Goal: Transaction & Acquisition: Purchase product/service

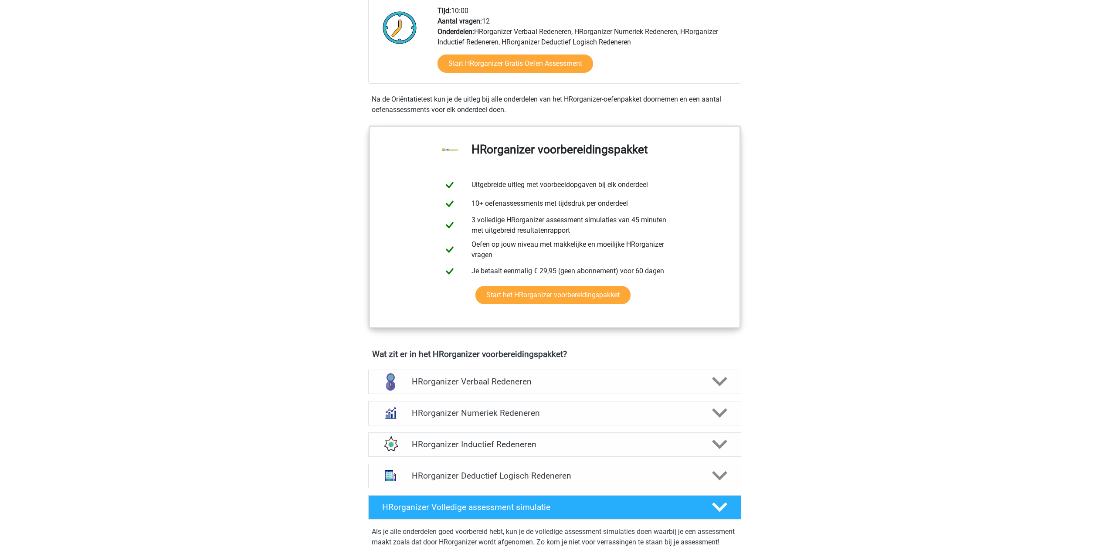
scroll to position [218, 0]
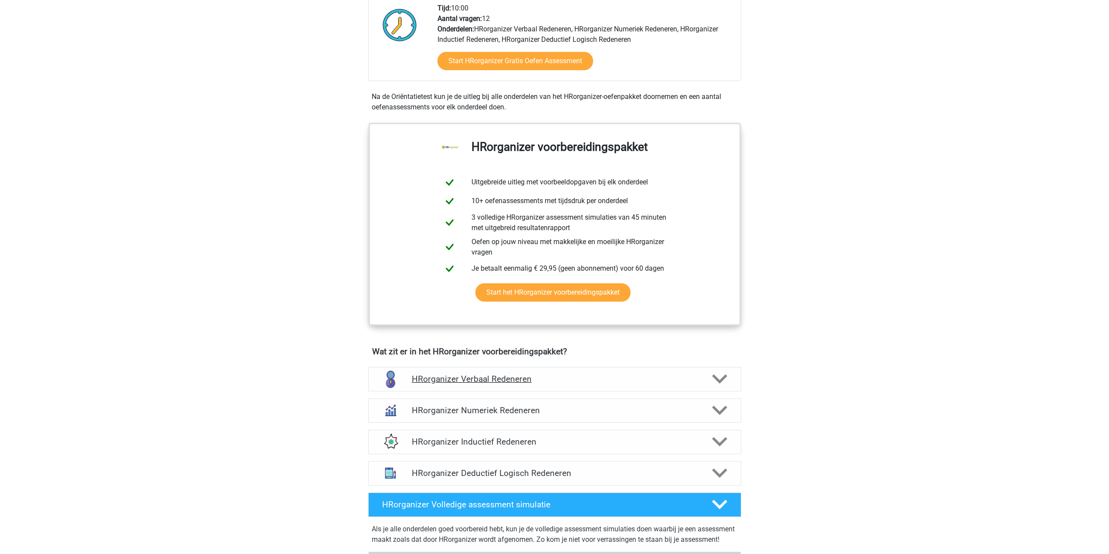
click at [647, 384] on h4 "HRorganizer Verbaal Redeneren" at bounding box center [554, 379] width 285 height 10
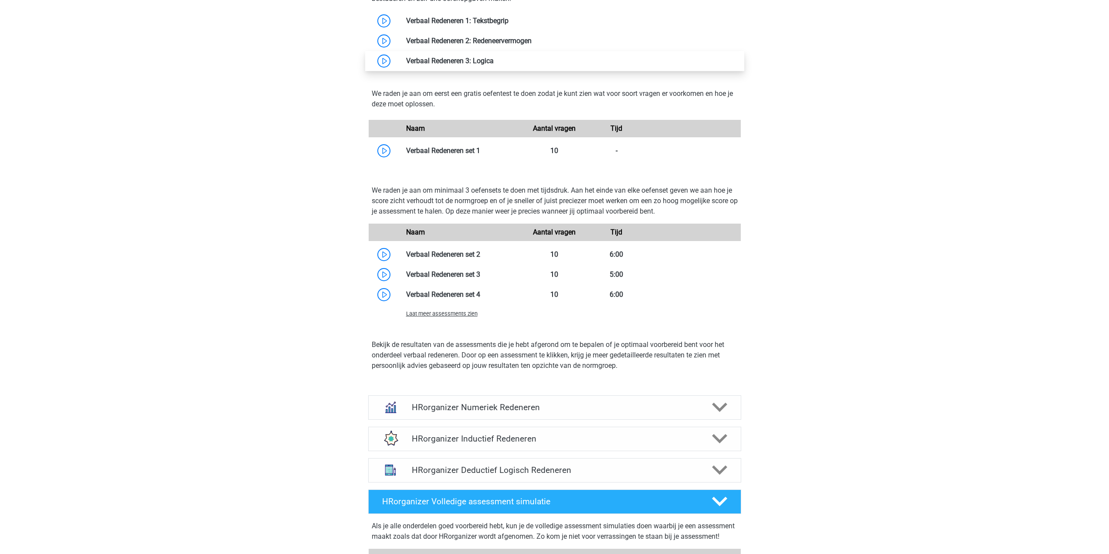
scroll to position [828, 0]
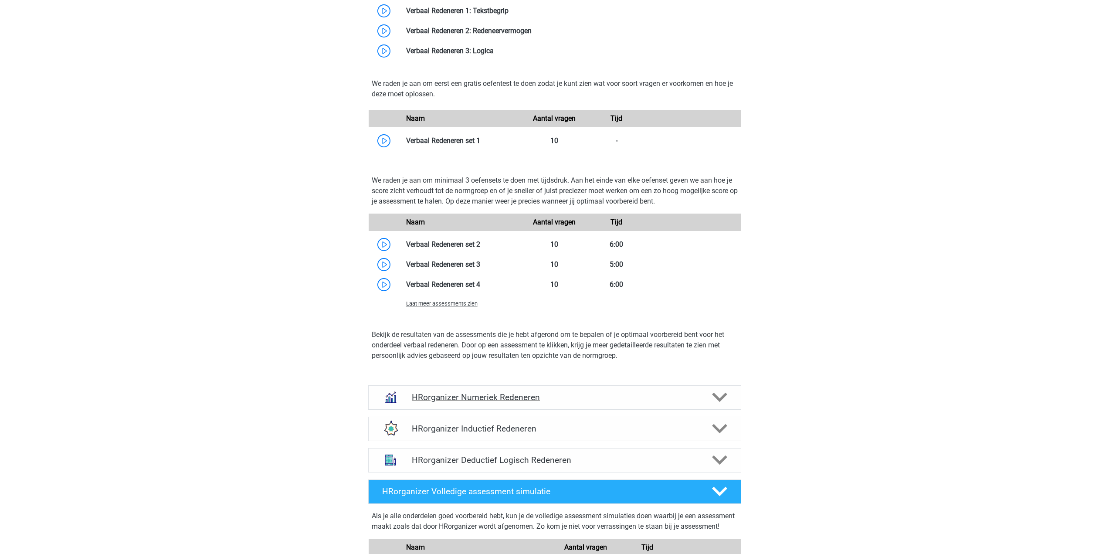
click at [632, 398] on div "HRorganizer Numeriek Redeneren" at bounding box center [554, 397] width 373 height 24
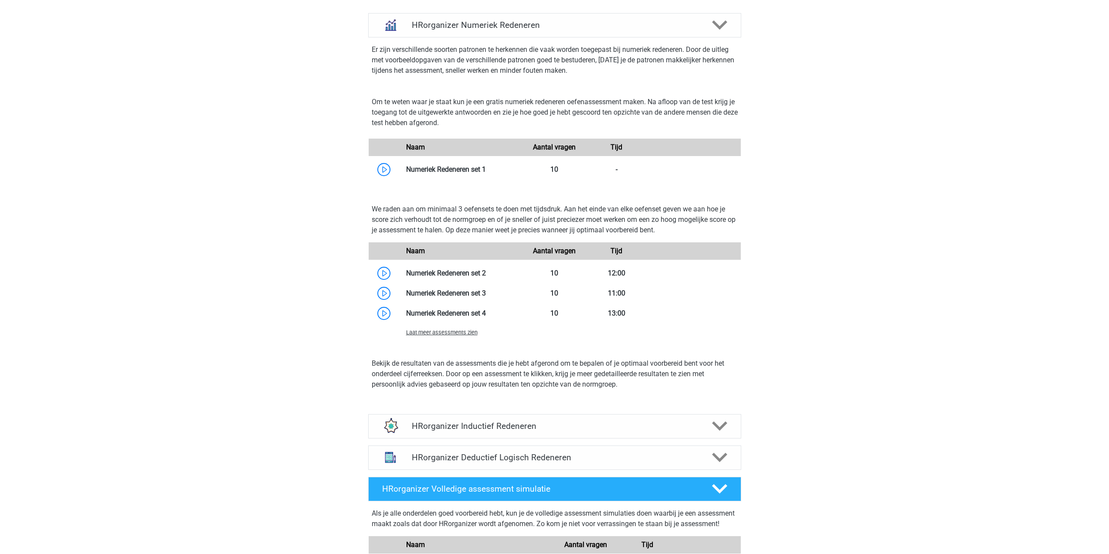
scroll to position [1220, 0]
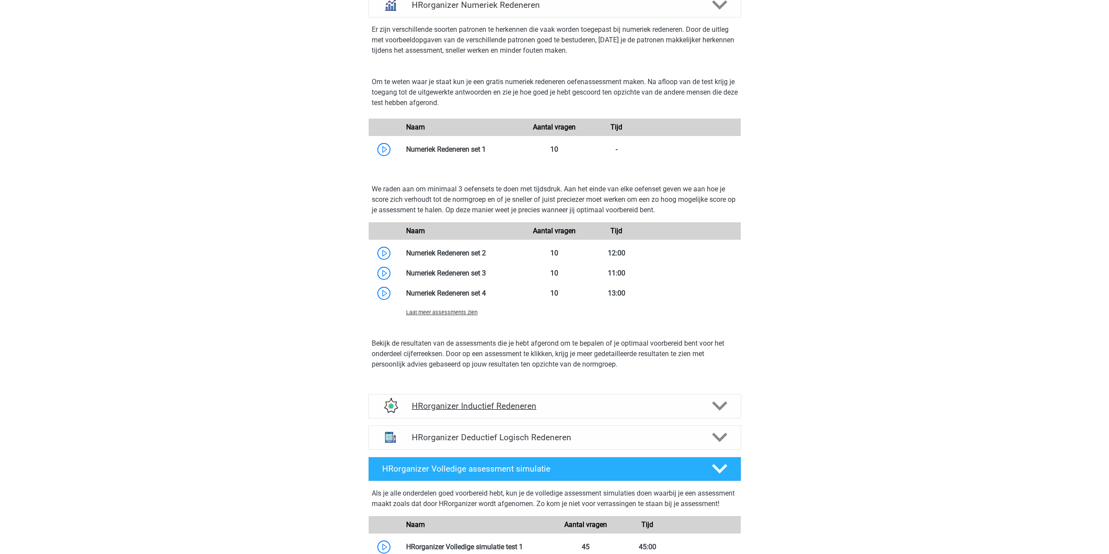
click at [630, 410] on div "HRorganizer Inductief Redeneren" at bounding box center [554, 406] width 373 height 24
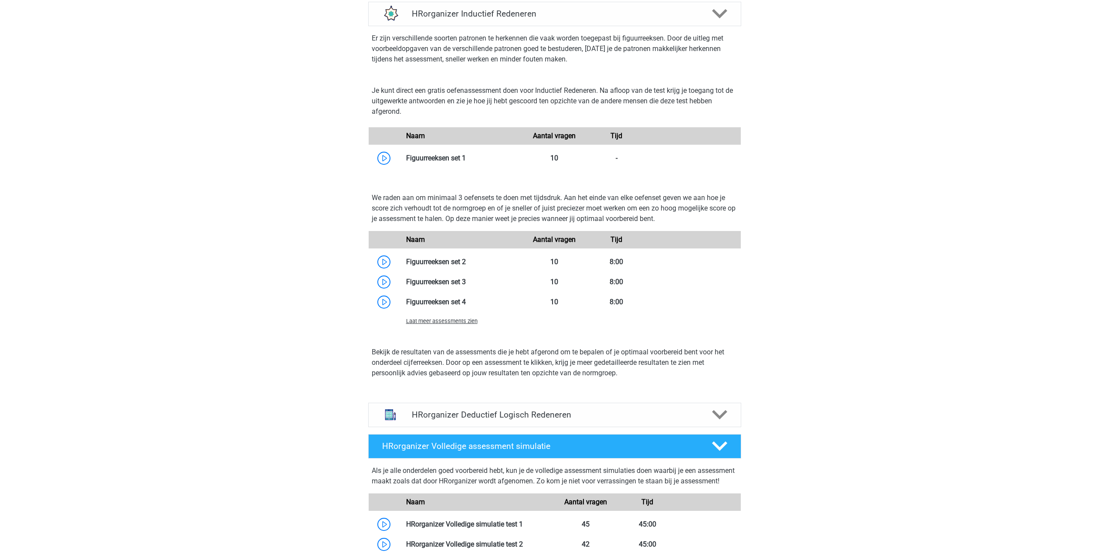
click at [637, 445] on div "HRorganizer Volledige assessment simulatie" at bounding box center [554, 446] width 373 height 24
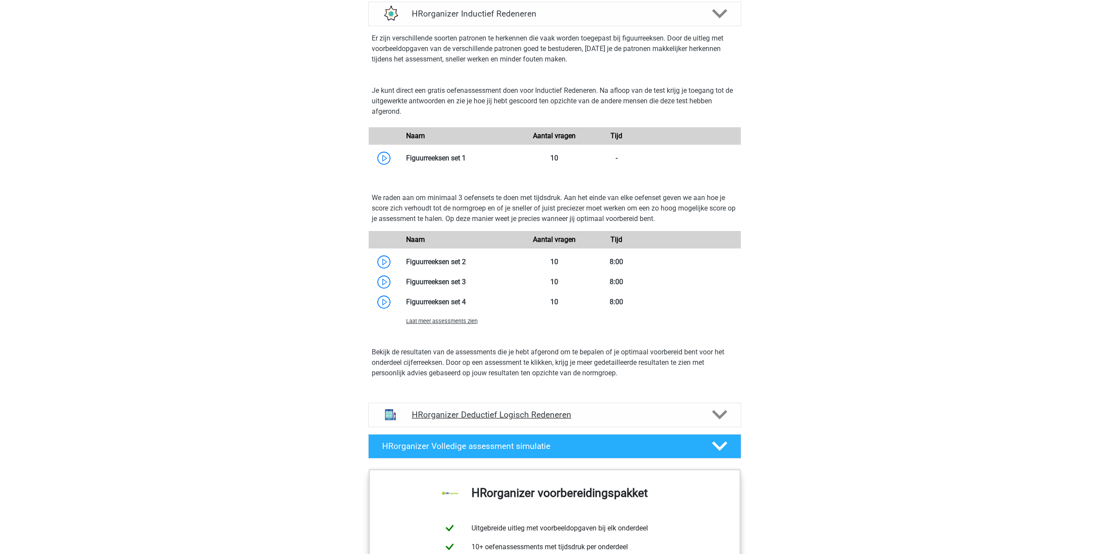
click at [644, 419] on h4 "HRorganizer Deductief Logisch Redeneren" at bounding box center [554, 414] width 285 height 10
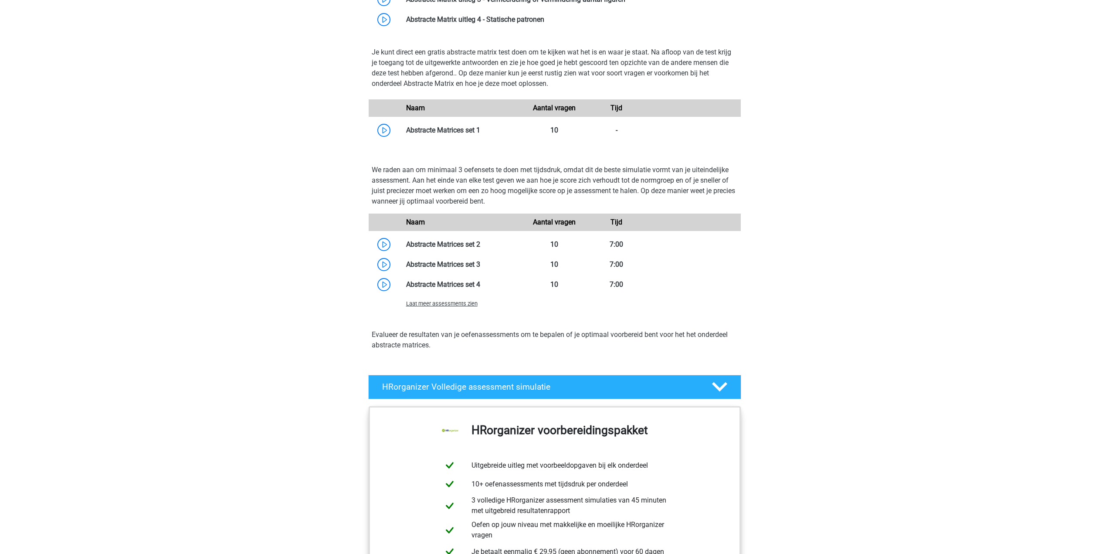
scroll to position [2352, 0]
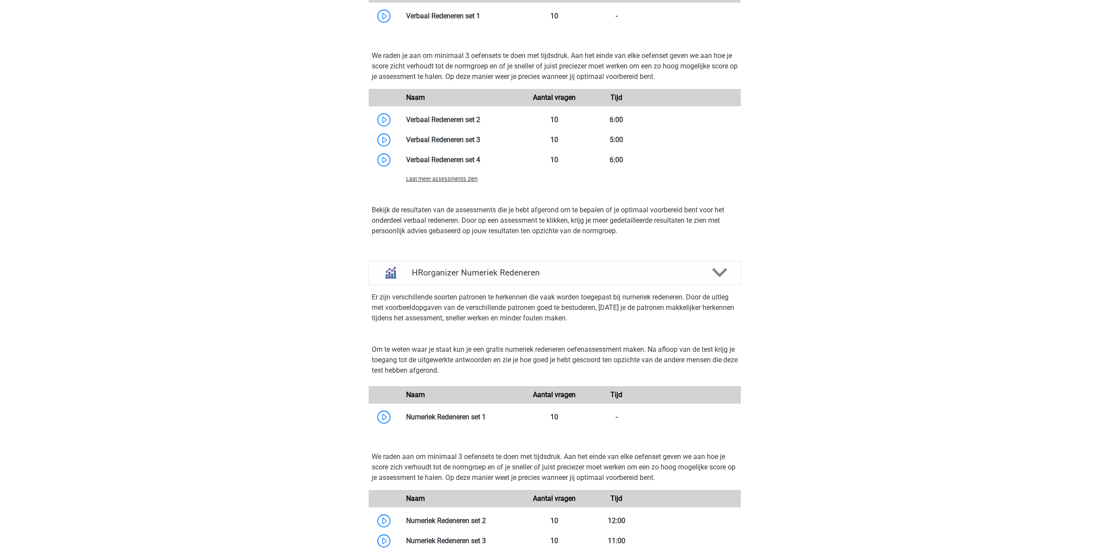
drag, startPoint x: 292, startPoint y: 314, endPoint x: 260, endPoint y: 186, distance: 132.0
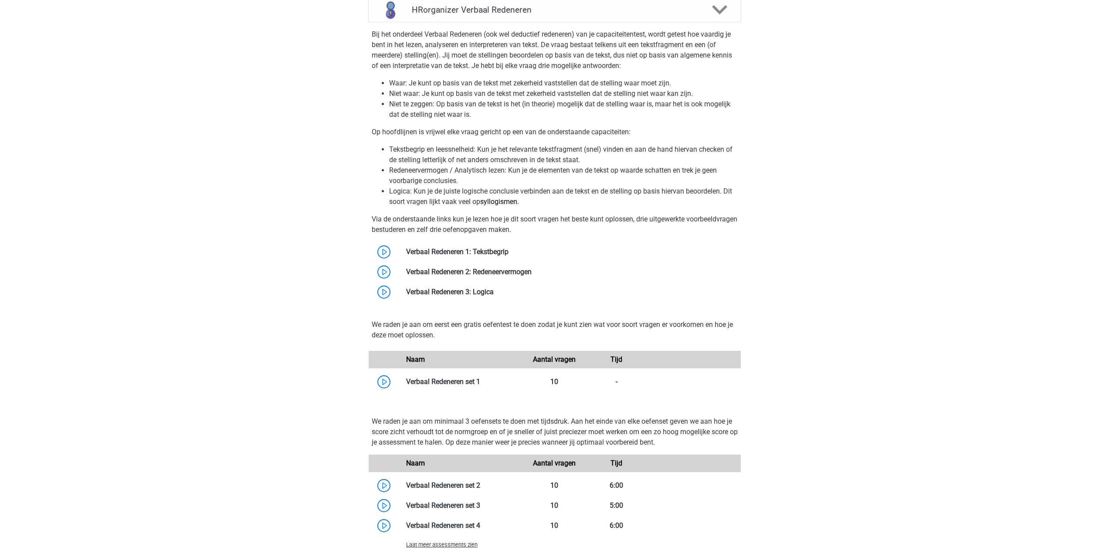
scroll to position [697, 0]
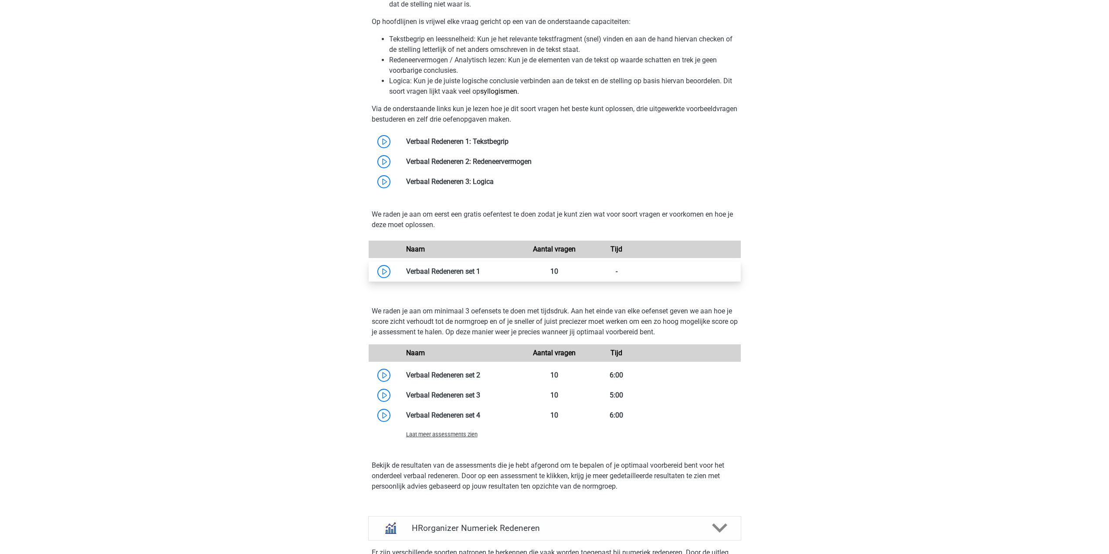
click at [480, 275] on link at bounding box center [480, 271] width 0 height 8
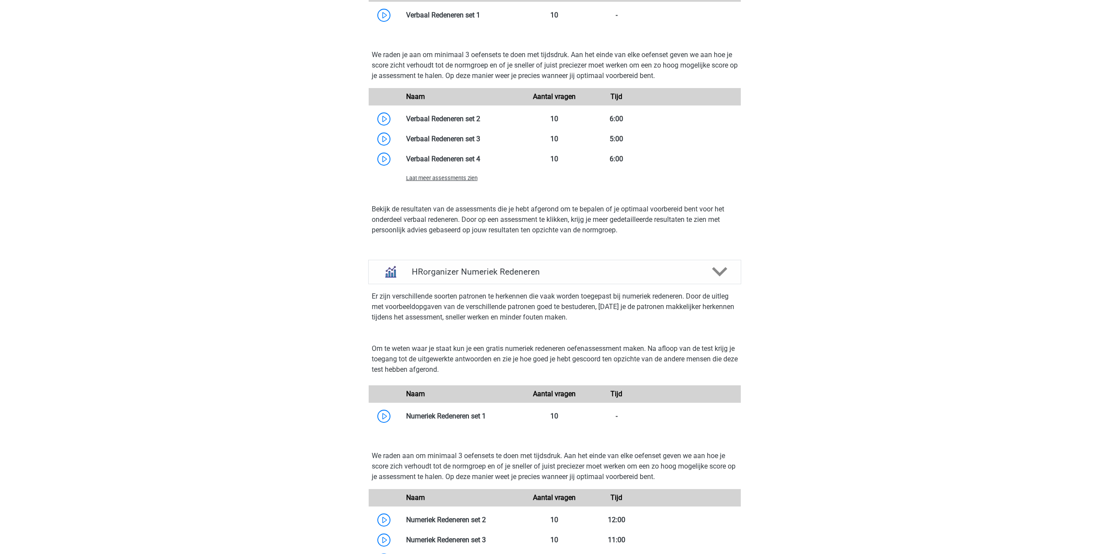
scroll to position [958, 0]
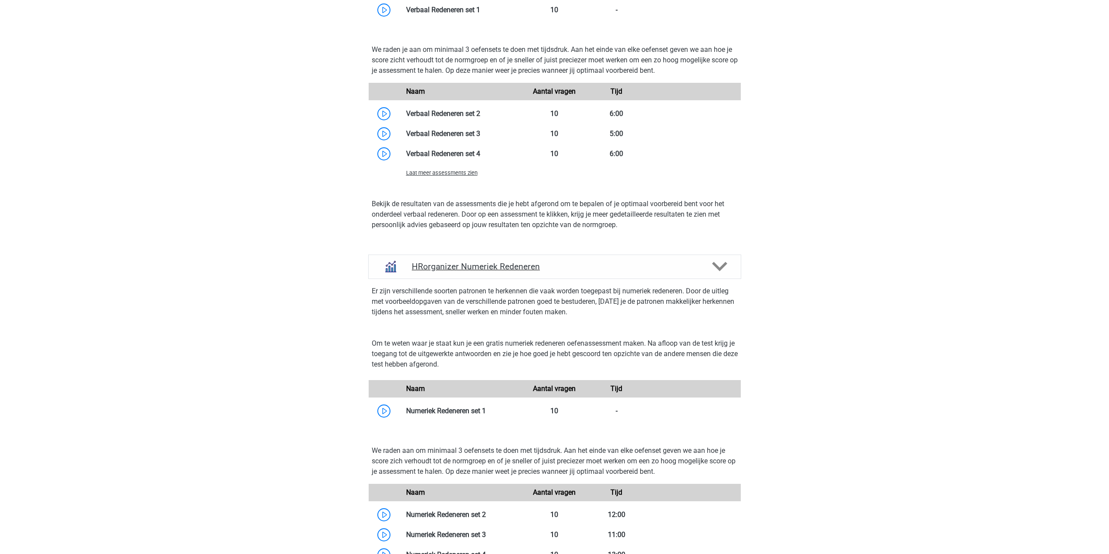
click at [555, 265] on div "HRorganizer Numeriek Redeneren" at bounding box center [554, 266] width 373 height 24
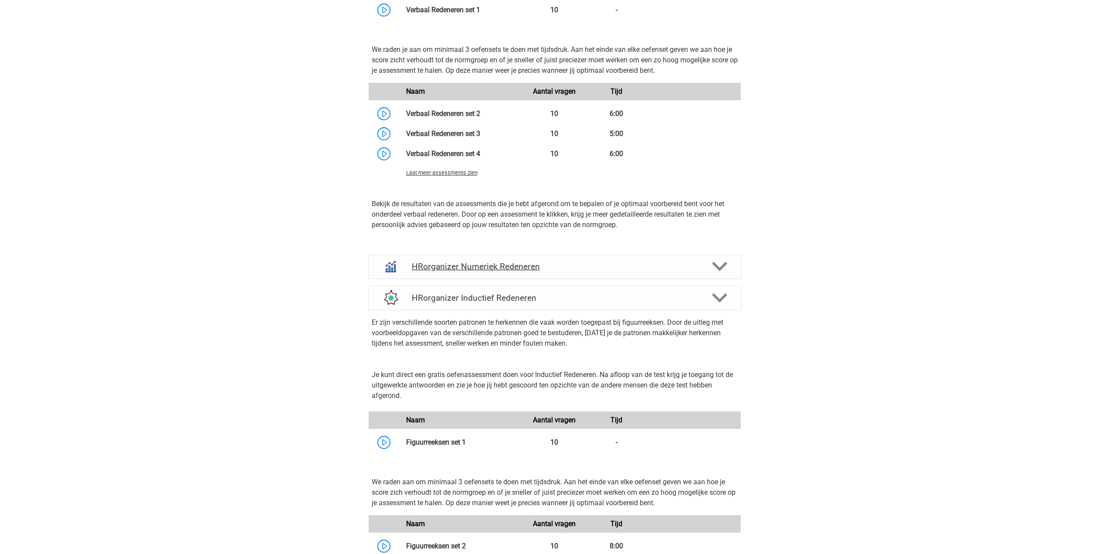
click at [585, 271] on h4 "HRorganizer Numeriek Redeneren" at bounding box center [554, 266] width 285 height 10
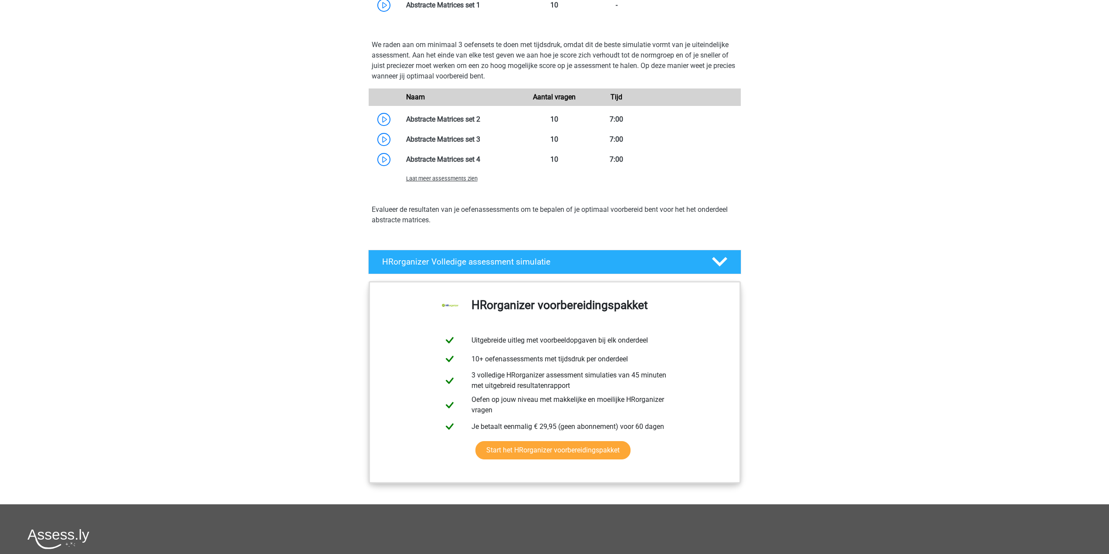
scroll to position [2309, 0]
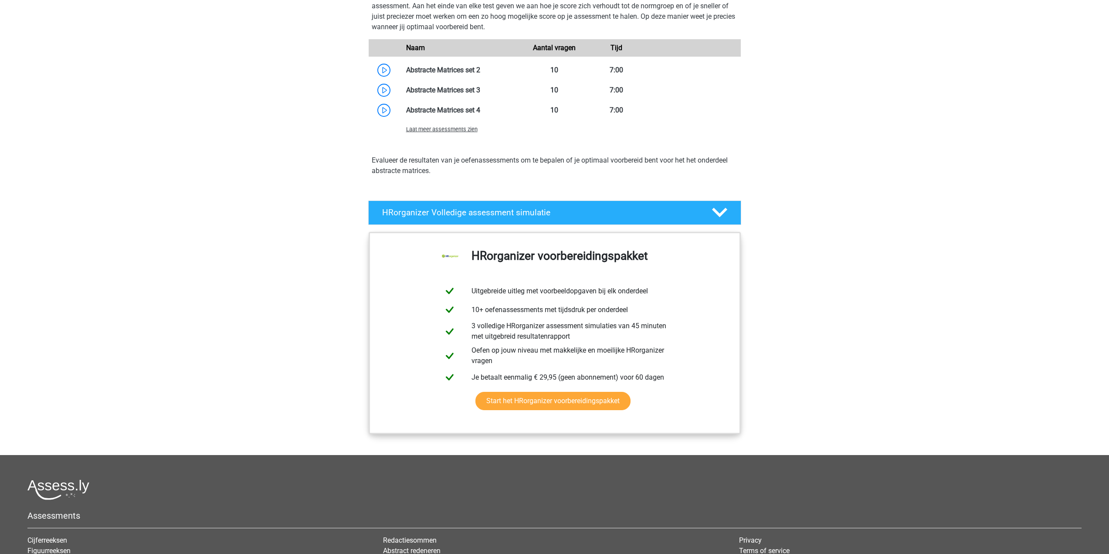
click at [675, 209] on div "HRorganizer Volledige assessment simulatie Als je alle onderdelen goed voorbere…" at bounding box center [554, 212] width 407 height 31
click at [673, 217] on h4 "HRorganizer Volledige assessment simulatie" at bounding box center [539, 212] width 315 height 10
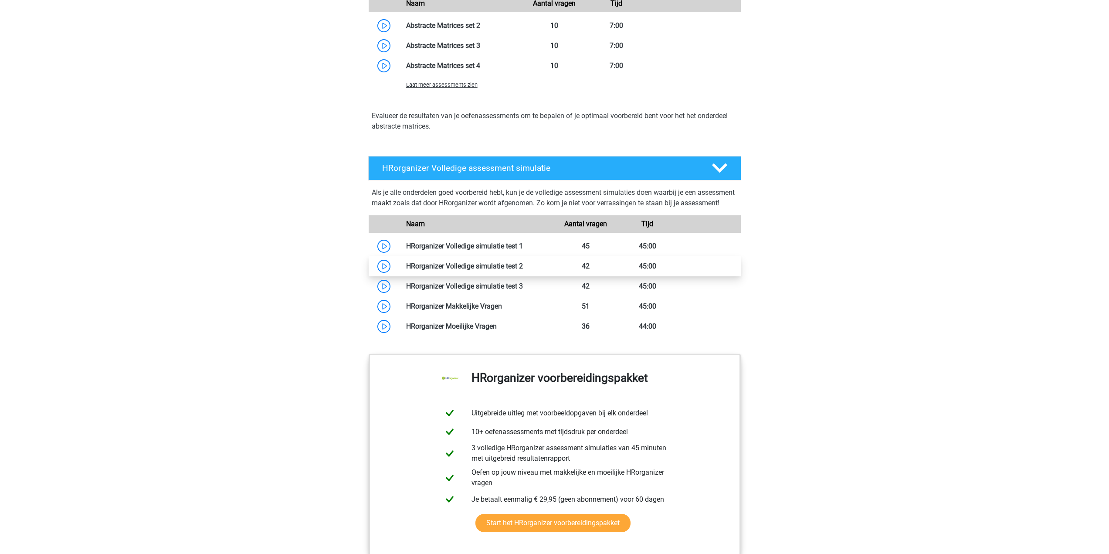
scroll to position [2396, 0]
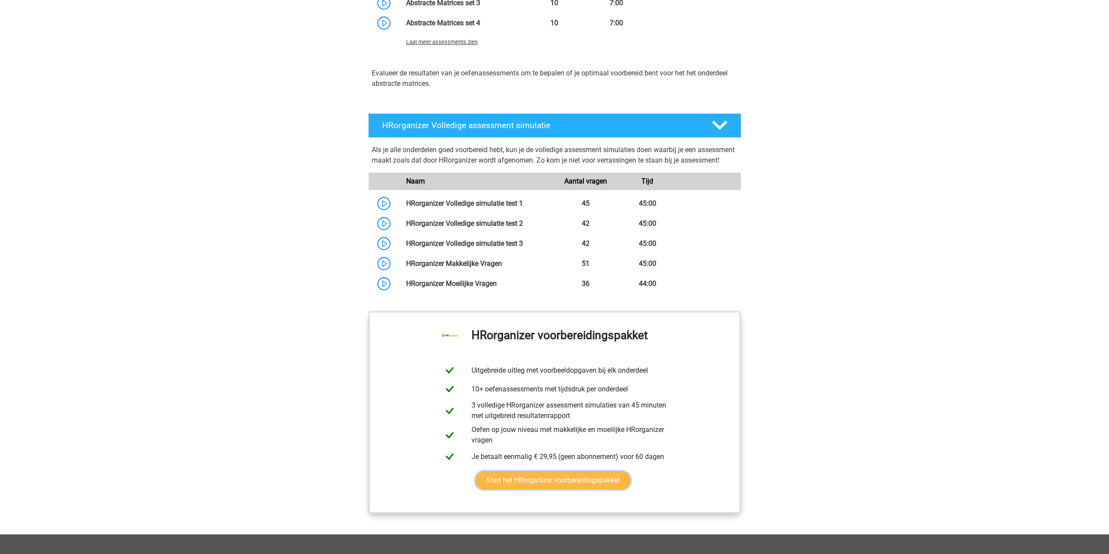
click at [568, 489] on link "Start het HRorganizer voorbereidingspakket" at bounding box center [552, 480] width 155 height 18
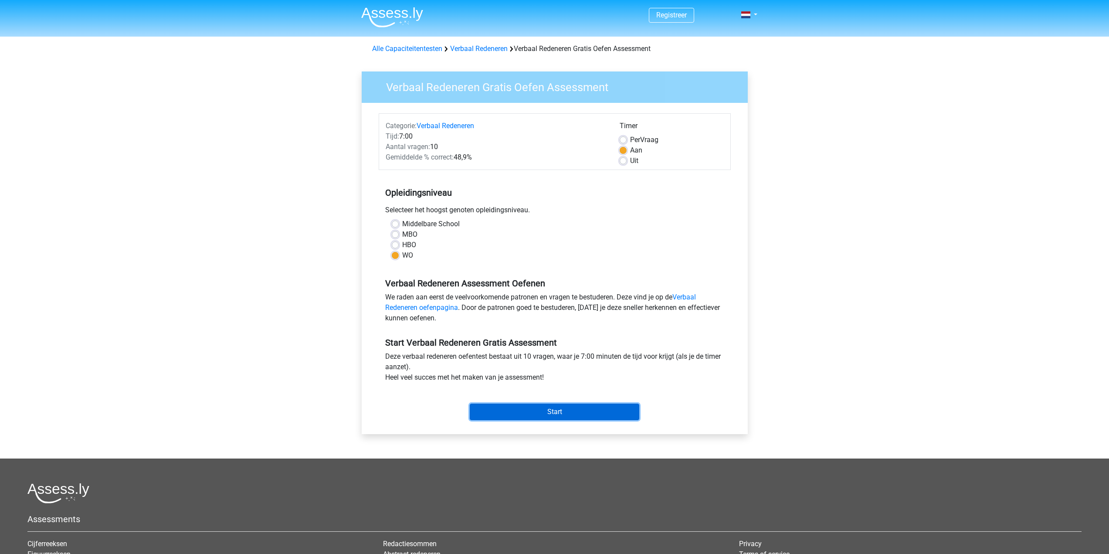
click at [535, 414] on input "Start" at bounding box center [554, 411] width 169 height 17
drag, startPoint x: 385, startPoint y: 84, endPoint x: 374, endPoint y: 86, distance: 11.2
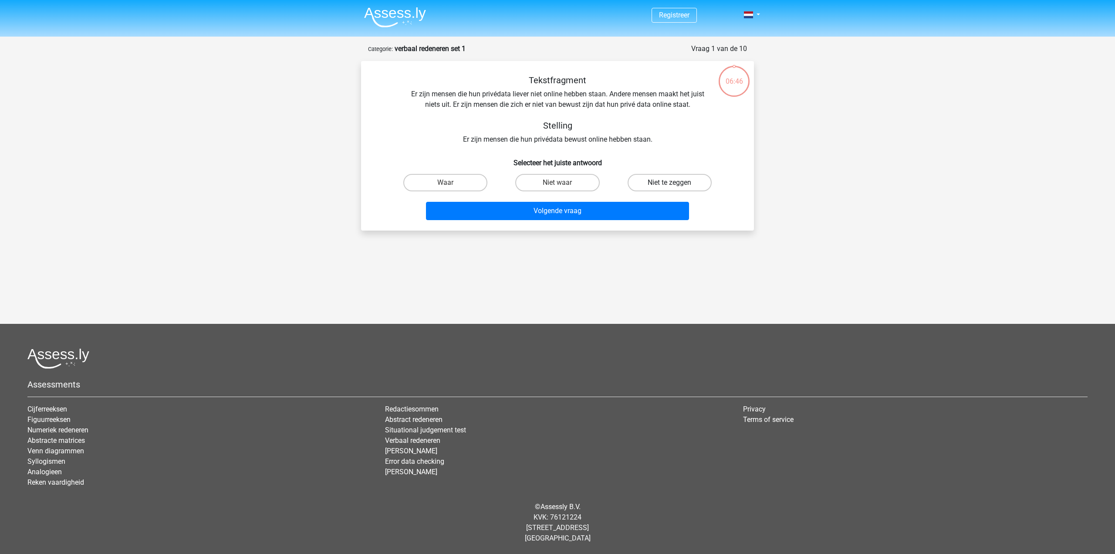
click at [647, 180] on label "Niet te zeggen" at bounding box center [670, 182] width 84 height 17
click at [670, 183] on input "Niet te zeggen" at bounding box center [673, 186] width 6 height 6
radio input "true"
click at [627, 206] on button "Volgende vraag" at bounding box center [558, 211] width 264 height 18
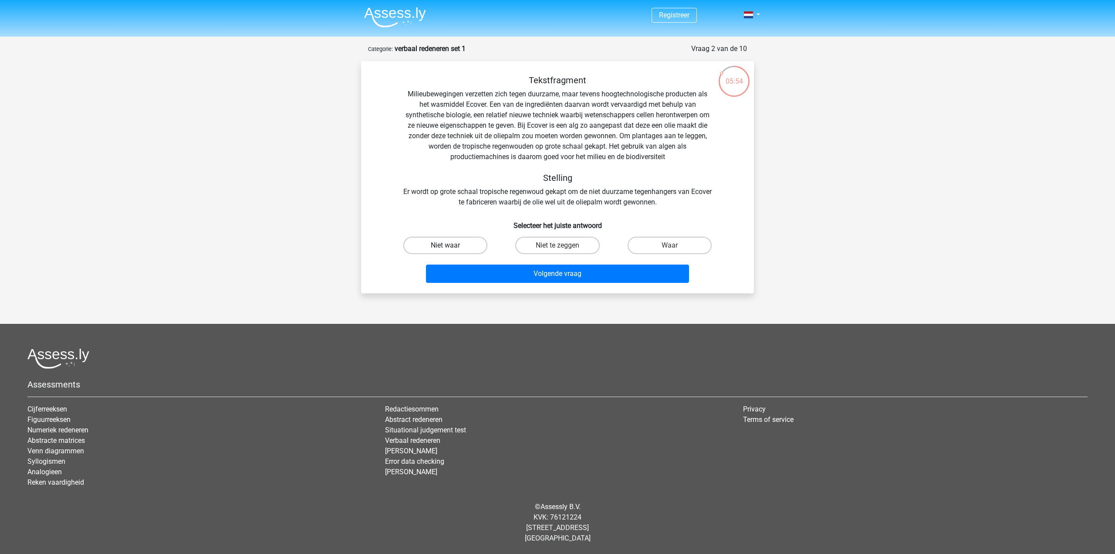
click at [454, 248] on label "Niet waar" at bounding box center [445, 245] width 84 height 17
click at [451, 248] on input "Niet waar" at bounding box center [449, 248] width 6 height 6
radio input "true"
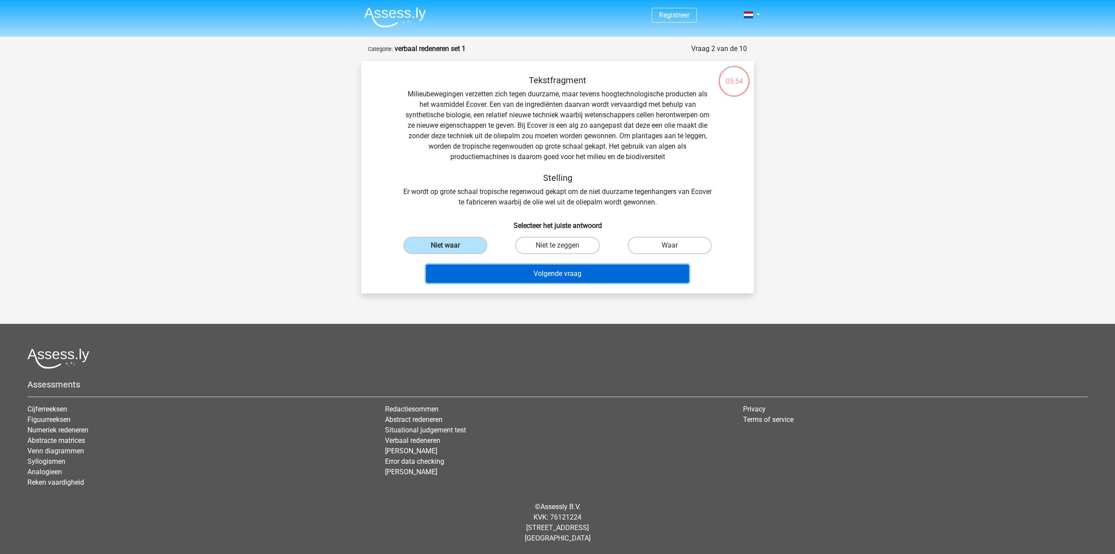
click at [551, 273] on button "Volgende vraag" at bounding box center [558, 273] width 264 height 18
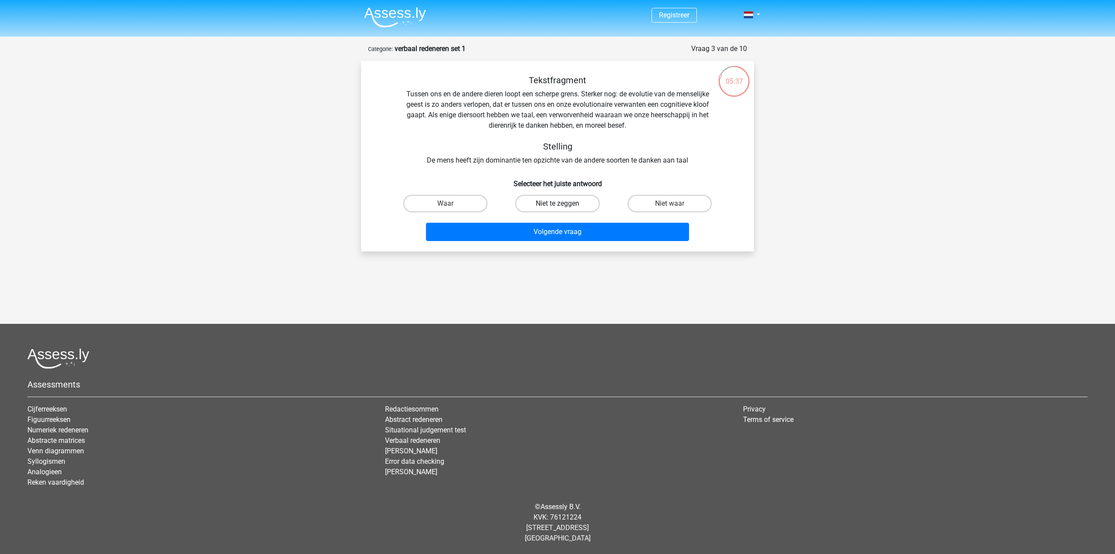
click at [584, 206] on label "Niet te zeggen" at bounding box center [557, 203] width 84 height 17
click at [563, 206] on input "Niet te zeggen" at bounding box center [561, 206] width 6 height 6
radio input "true"
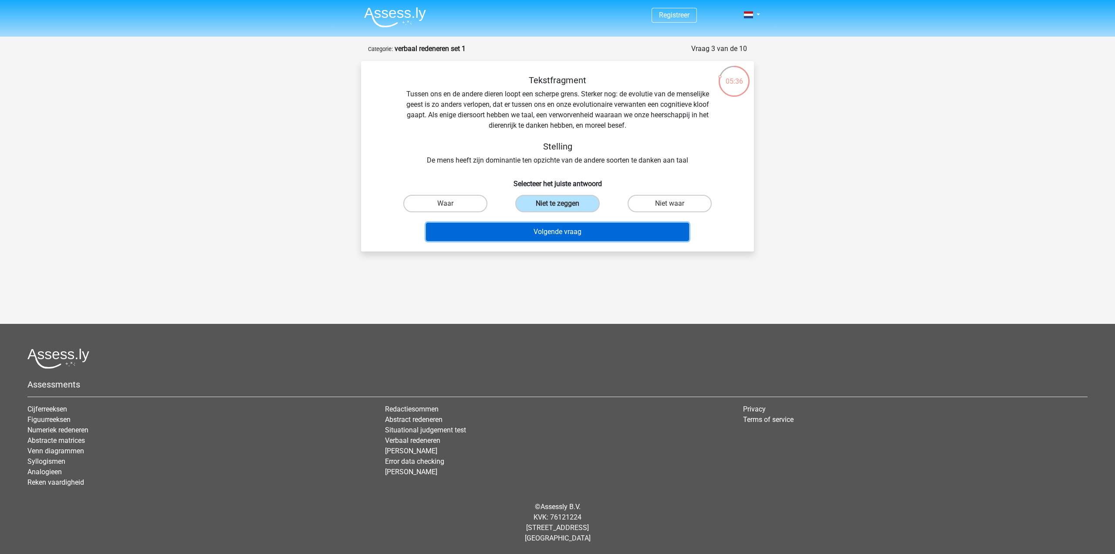
click at [589, 238] on button "Volgende vraag" at bounding box center [558, 232] width 264 height 18
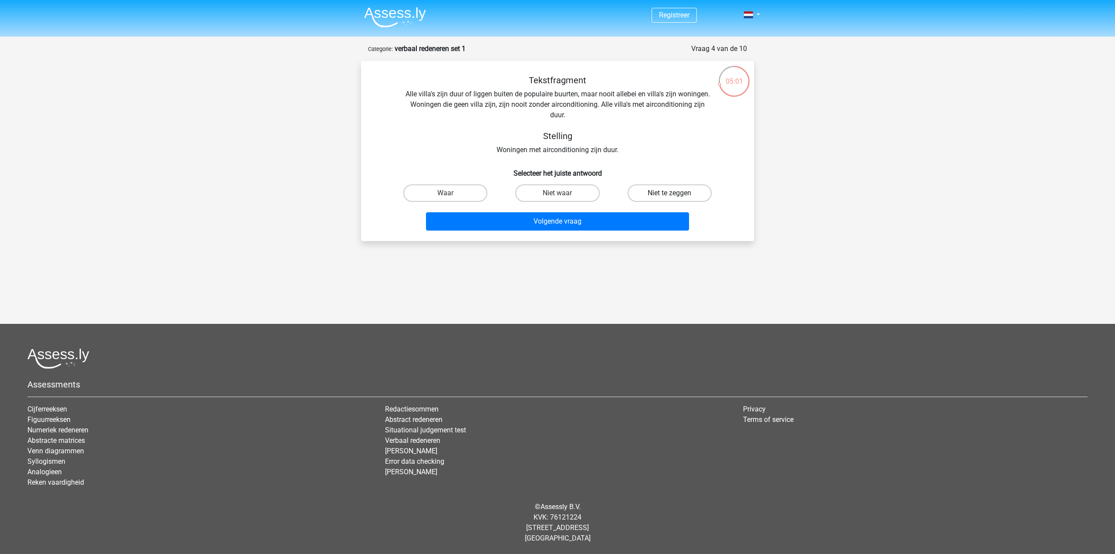
click at [646, 189] on label "Niet te zeggen" at bounding box center [670, 192] width 84 height 17
click at [670, 193] on input "Niet te zeggen" at bounding box center [673, 196] width 6 height 6
radio input "true"
click at [619, 219] on button "Volgende vraag" at bounding box center [558, 221] width 264 height 18
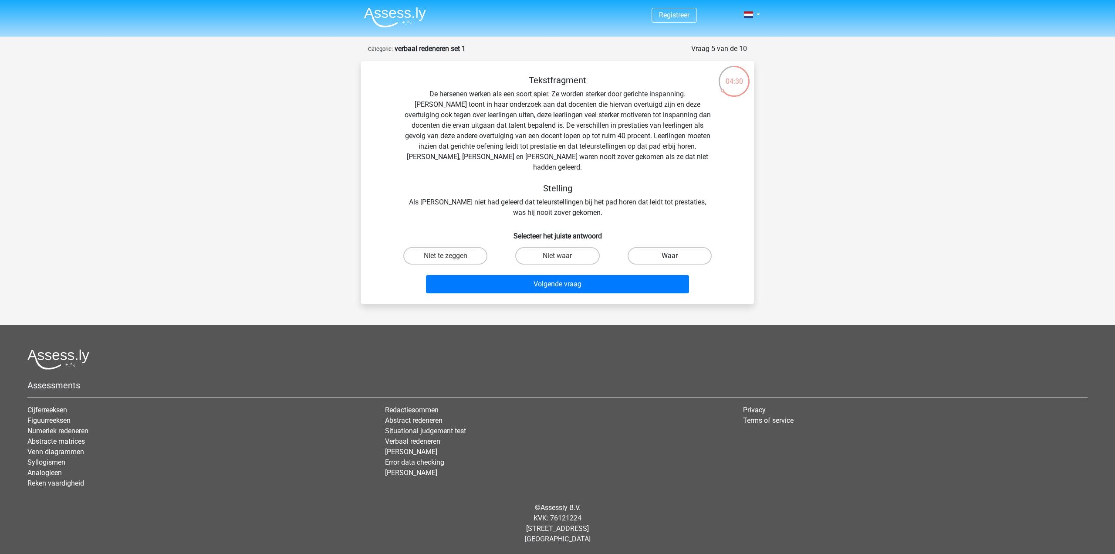
click at [683, 247] on label "Waar" at bounding box center [670, 255] width 84 height 17
click at [675, 256] on input "Waar" at bounding box center [673, 259] width 6 height 6
radio input "true"
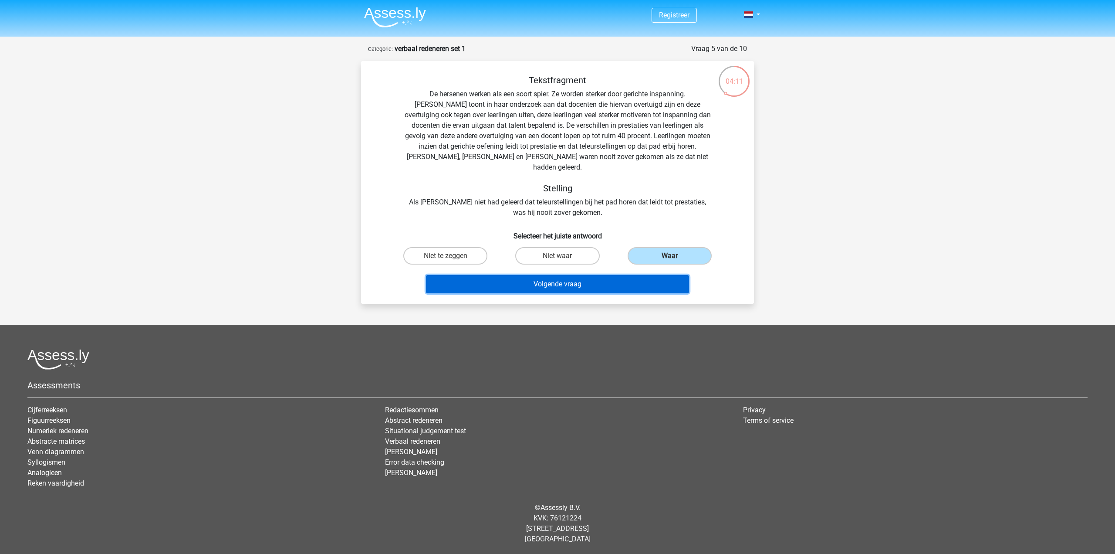
click at [629, 278] on button "Volgende vraag" at bounding box center [558, 284] width 264 height 18
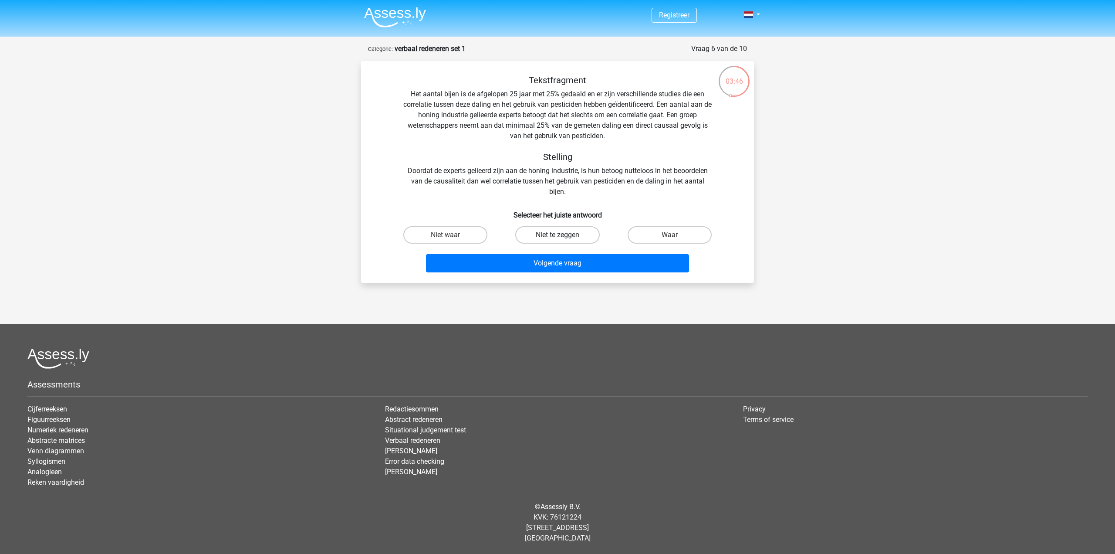
click at [579, 234] on label "Niet te zeggen" at bounding box center [557, 234] width 84 height 17
click at [563, 235] on input "Niet te zeggen" at bounding box center [561, 238] width 6 height 6
radio input "true"
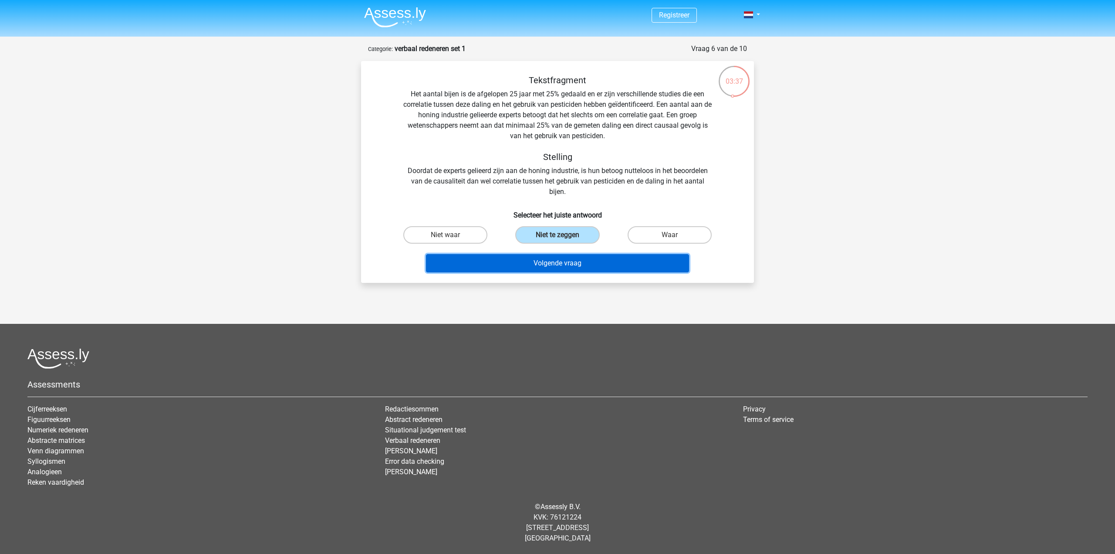
drag, startPoint x: 577, startPoint y: 262, endPoint x: 559, endPoint y: 307, distance: 47.9
click at [559, 307] on div "Registreer Nederlands English" at bounding box center [557, 267] width 1115 height 534
click at [572, 264] on button "Volgende vraag" at bounding box center [558, 263] width 264 height 18
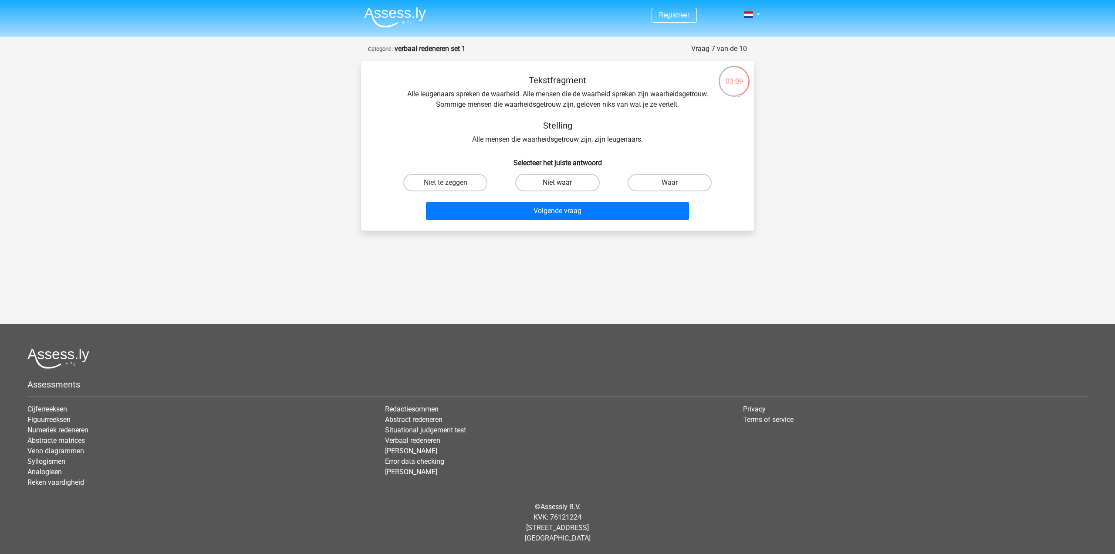
click at [565, 183] on label "Niet waar" at bounding box center [557, 182] width 84 height 17
click at [563, 183] on input "Niet waar" at bounding box center [561, 186] width 6 height 6
radio input "true"
click at [562, 216] on button "Volgende vraag" at bounding box center [558, 211] width 264 height 18
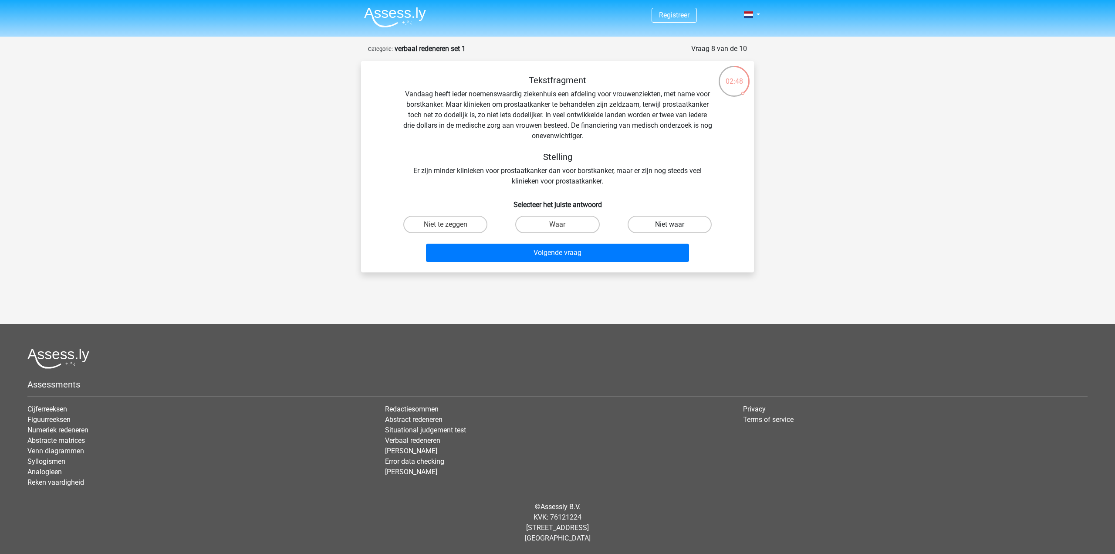
click at [653, 227] on label "Niet waar" at bounding box center [670, 224] width 84 height 17
click at [670, 227] on input "Niet waar" at bounding box center [673, 227] width 6 height 6
radio input "true"
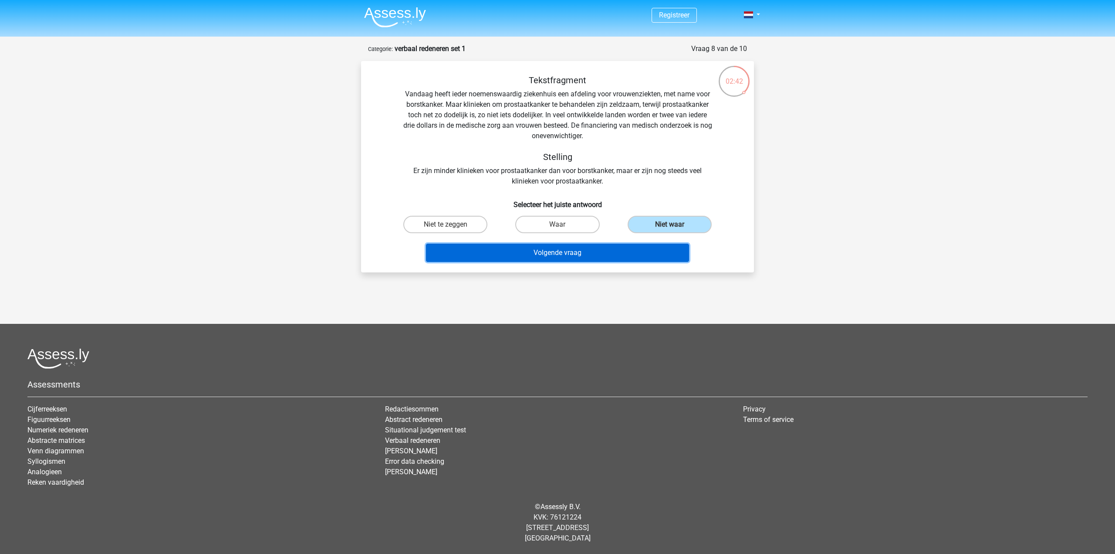
click at [604, 250] on button "Volgende vraag" at bounding box center [558, 253] width 264 height 18
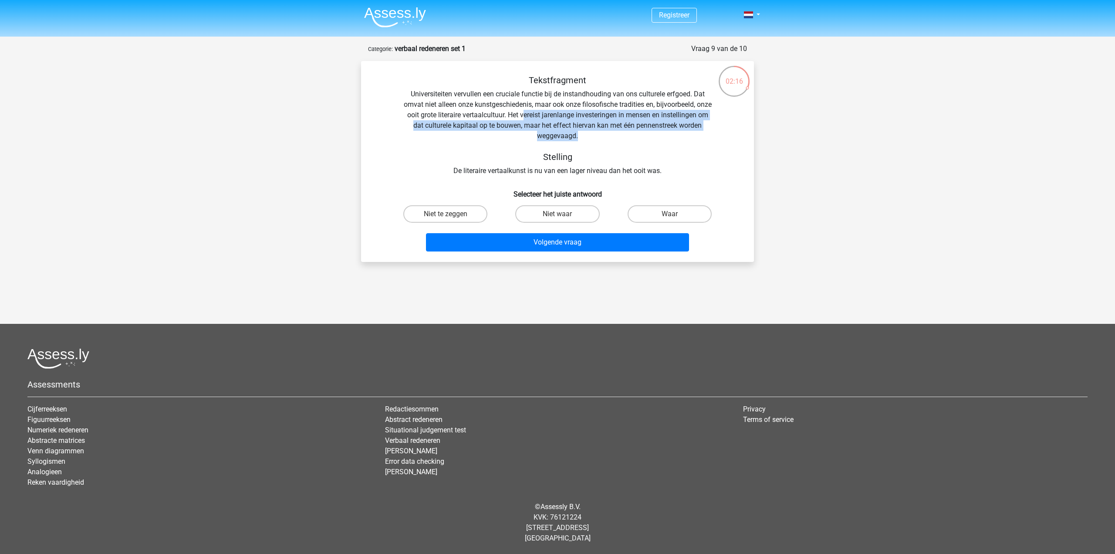
drag, startPoint x: 572, startPoint y: 114, endPoint x: 615, endPoint y: 136, distance: 49.1
click at [615, 136] on div "Tekstfragment Universiteiten vervullen een cruciale functie bij de instandhoudi…" at bounding box center [557, 125] width 365 height 101
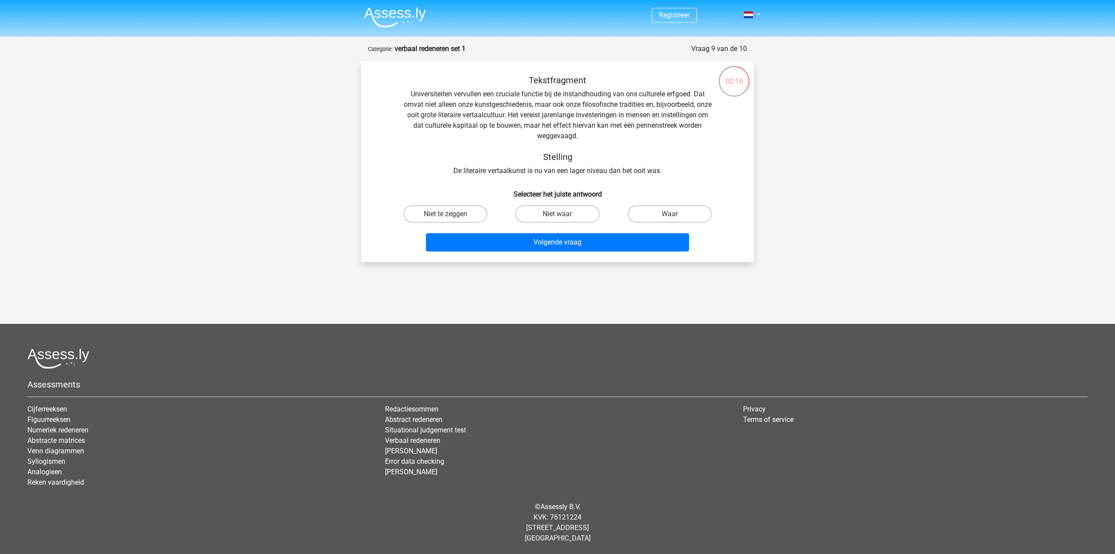
click at [560, 173] on div "Tekstfragment Universiteiten vervullen een cruciale functie bij de instandhoudi…" at bounding box center [557, 125] width 365 height 101
click at [554, 173] on div "Tekstfragment Universiteiten vervullen een cruciale functie bij de instandhoudi…" at bounding box center [557, 125] width 365 height 101
click at [627, 174] on div "Tekstfragment Universiteiten vervullen een cruciale functie bij de instandhoudi…" at bounding box center [557, 125] width 365 height 101
click at [463, 216] on label "Niet te zeggen" at bounding box center [445, 213] width 84 height 17
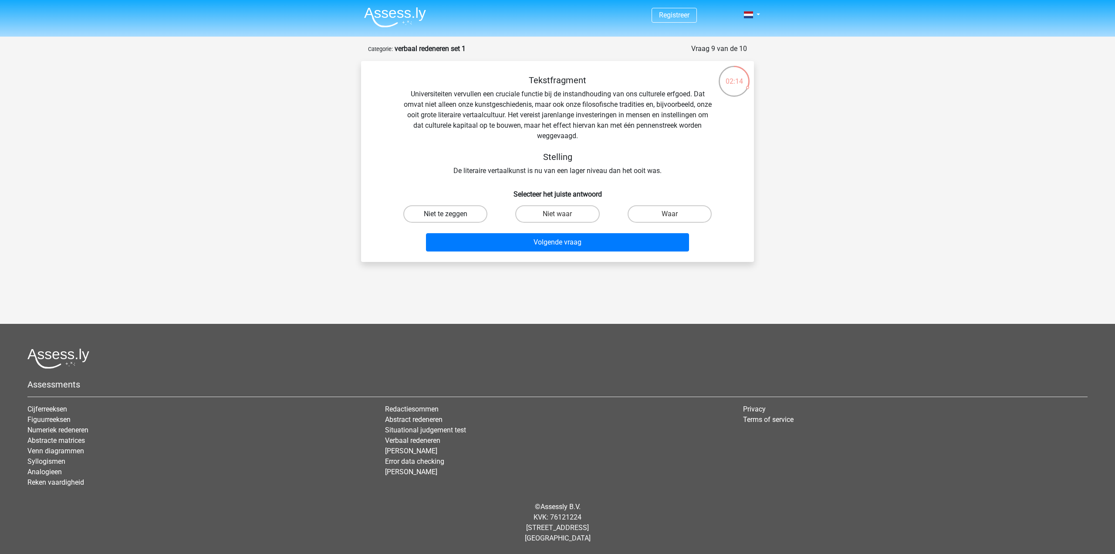
click at [451, 216] on input "Niet te zeggen" at bounding box center [449, 217] width 6 height 6
radio input "true"
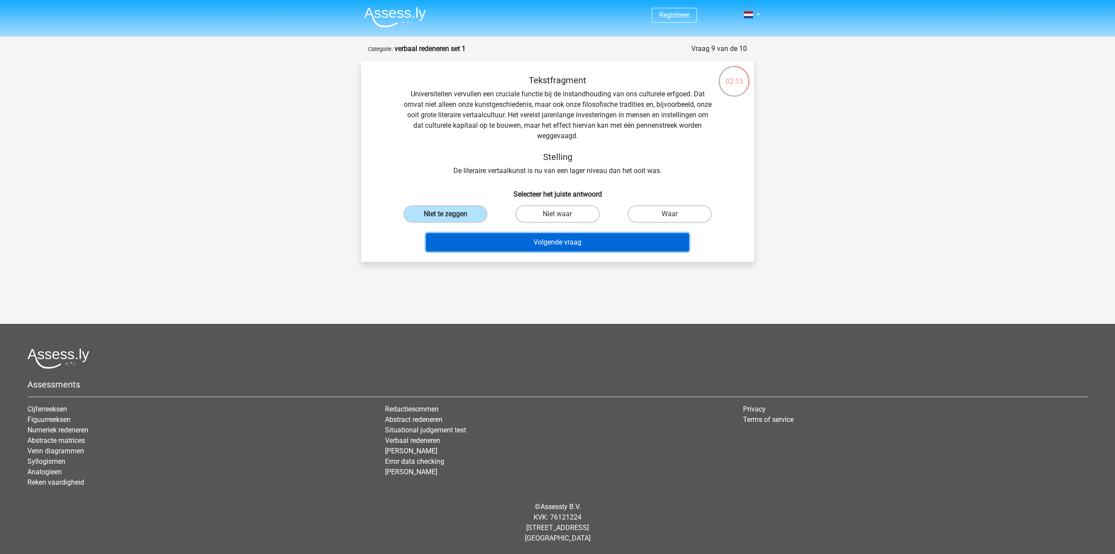
click at [527, 241] on button "Volgende vraag" at bounding box center [558, 242] width 264 height 18
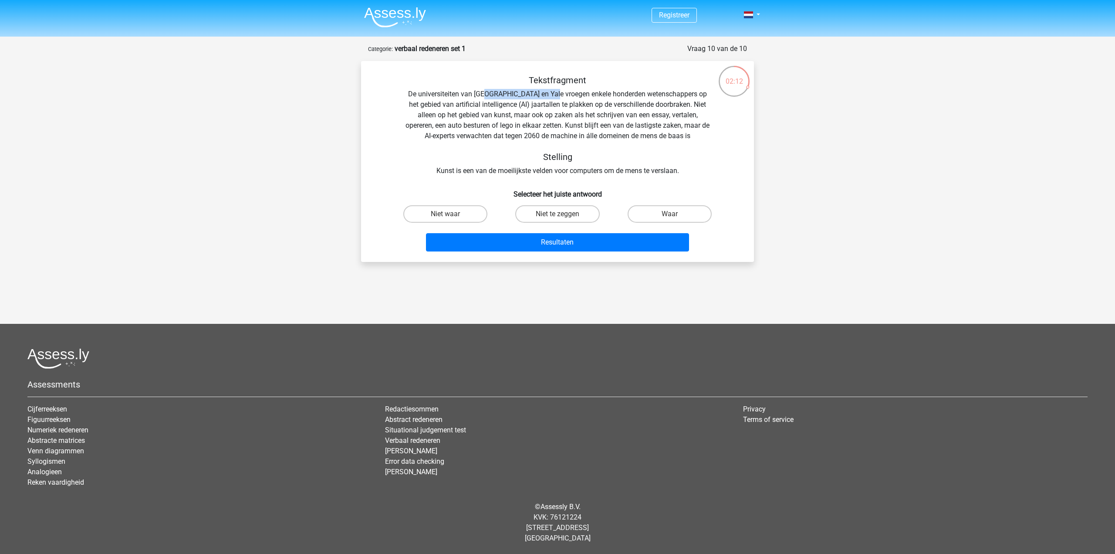
drag, startPoint x: 484, startPoint y: 95, endPoint x: 551, endPoint y: 93, distance: 67.5
click at [551, 93] on div "Tekstfragment De universiteiten van Oxford en Yale vroegen enkele honderden wet…" at bounding box center [557, 125] width 365 height 101
drag, startPoint x: 562, startPoint y: 125, endPoint x: 633, endPoint y: 125, distance: 70.1
click at [627, 125] on div "Tekstfragment De universiteiten van Oxford en Yale vroegen enkele honderden wet…" at bounding box center [557, 125] width 365 height 101
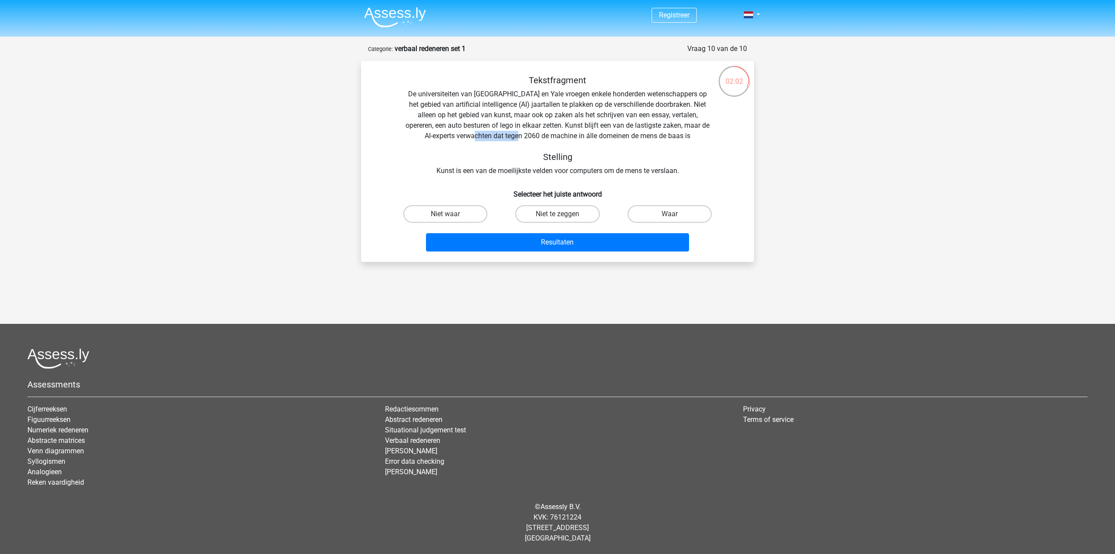
drag, startPoint x: 492, startPoint y: 137, endPoint x: 544, endPoint y: 133, distance: 51.6
click at [544, 133] on div "Tekstfragment De universiteiten van Oxford en Yale vroegen enkele honderden wet…" at bounding box center [557, 125] width 365 height 101
click at [551, 133] on div "Tekstfragment De universiteiten van Oxford en Yale vroegen enkele honderden wet…" at bounding box center [557, 125] width 365 height 101
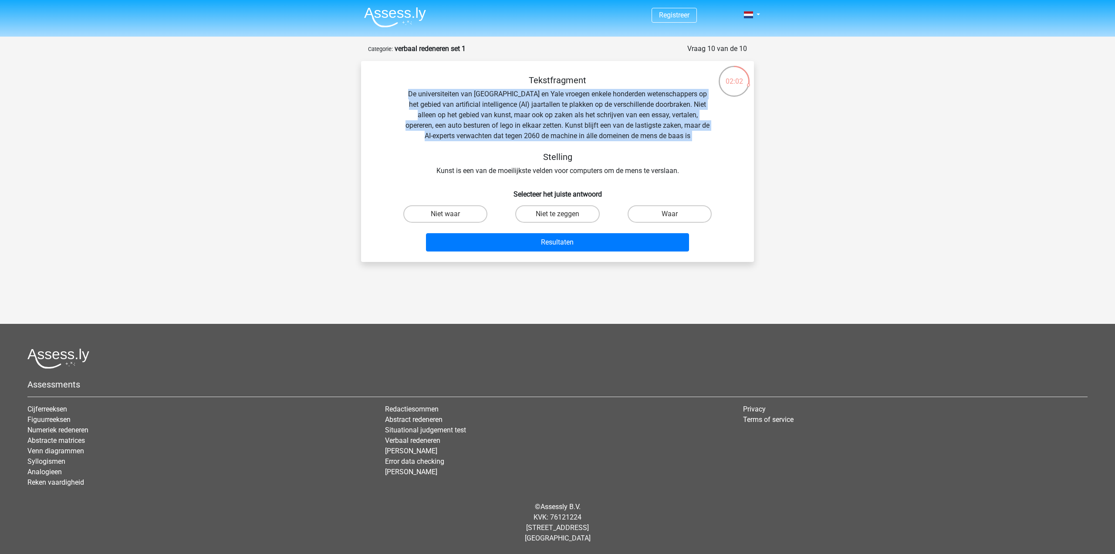
click at [551, 133] on div "Tekstfragment De universiteiten van Oxford en Yale vroegen enkele honderden wet…" at bounding box center [557, 125] width 365 height 101
click at [575, 133] on div "Tekstfragment De universiteiten van Oxford en Yale vroegen enkele honderden wet…" at bounding box center [557, 125] width 365 height 101
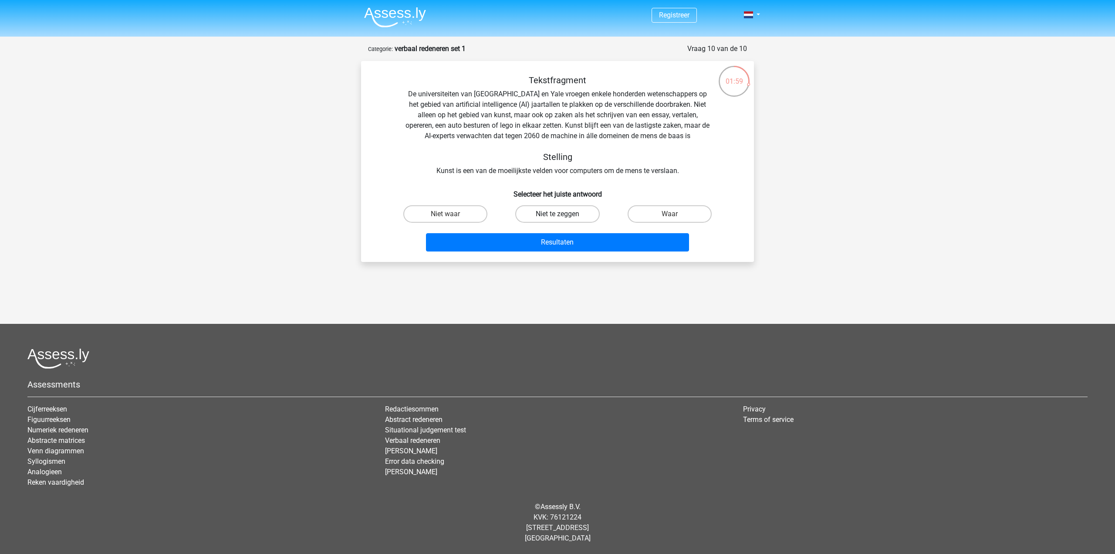
click at [549, 218] on label "Niet te zeggen" at bounding box center [557, 213] width 84 height 17
click at [558, 218] on input "Niet te zeggen" at bounding box center [561, 217] width 6 height 6
radio input "true"
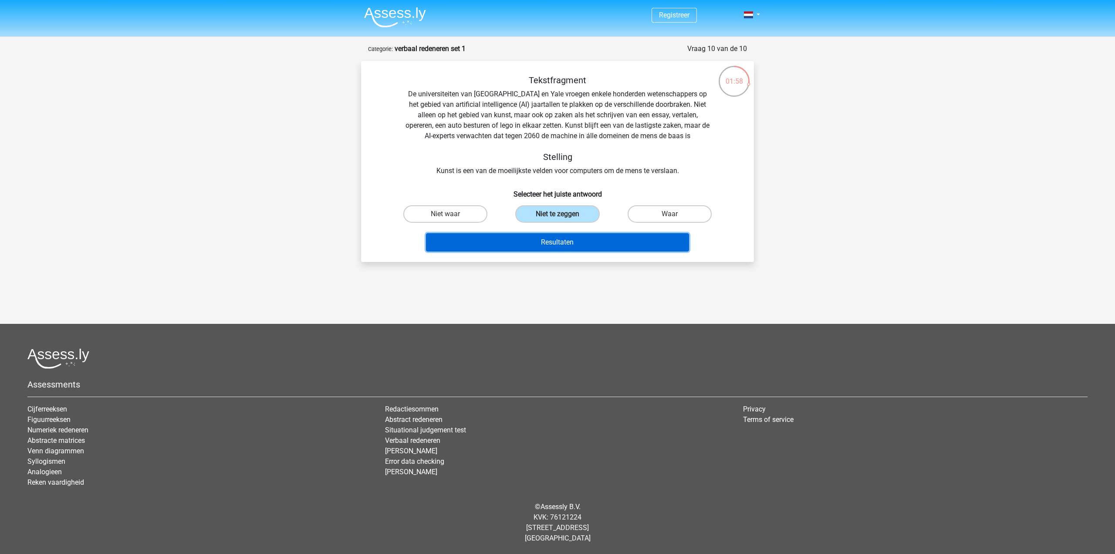
click at [584, 248] on button "Resultaten" at bounding box center [558, 242] width 264 height 18
click at [523, 144] on div "Tekstfragment De universiteiten van Oxford en Yale vroegen enkele honderden wet…" at bounding box center [557, 125] width 365 height 101
drag, startPoint x: 497, startPoint y: 142, endPoint x: 482, endPoint y: 133, distance: 17.2
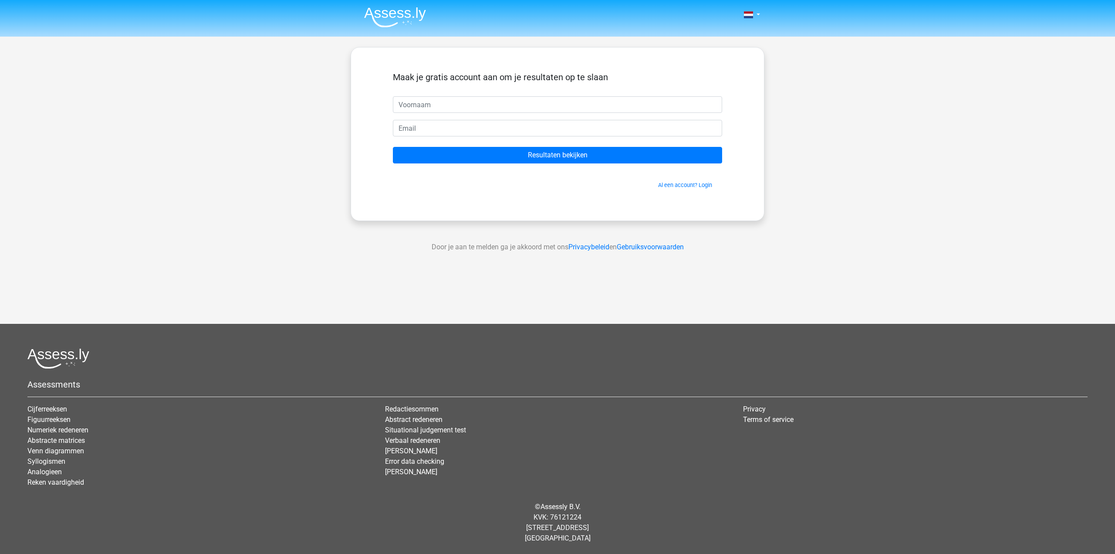
click at [518, 105] on input "text" at bounding box center [557, 104] width 329 height 17
type input "Maikel"
click at [463, 133] on input "email" at bounding box center [557, 128] width 329 height 17
type input "Maikelooms@gmail.com"
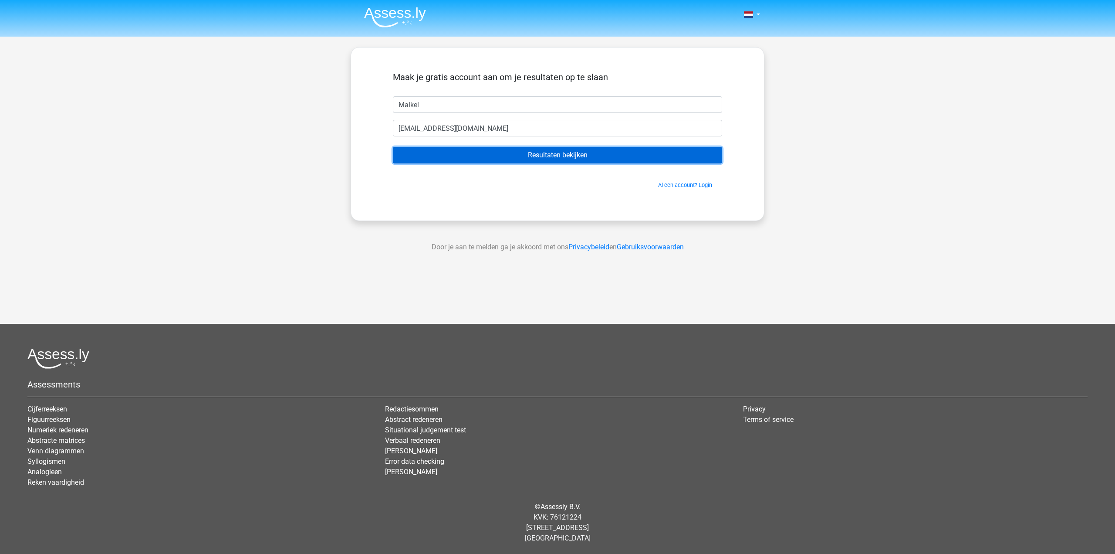
click at [582, 153] on input "Resultaten bekijken" at bounding box center [557, 155] width 329 height 17
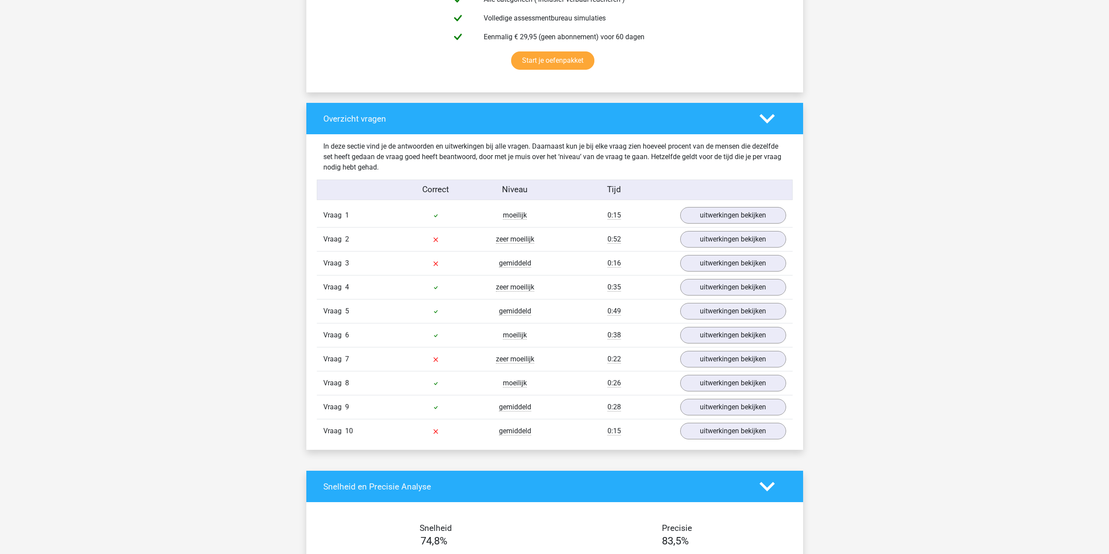
scroll to position [566, 0]
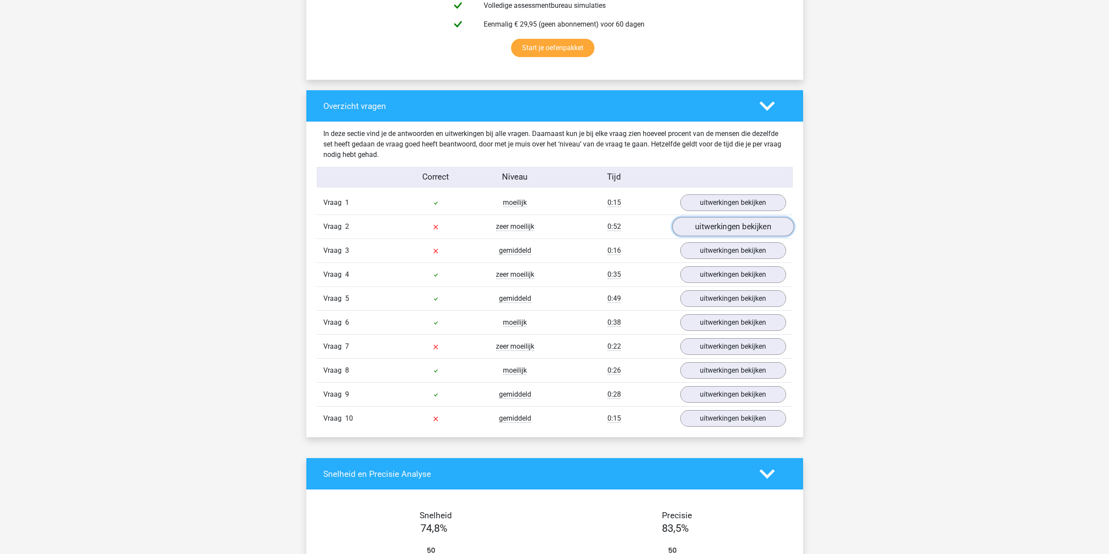
click at [741, 224] on link "uitwerkingen bekijken" at bounding box center [733, 226] width 122 height 19
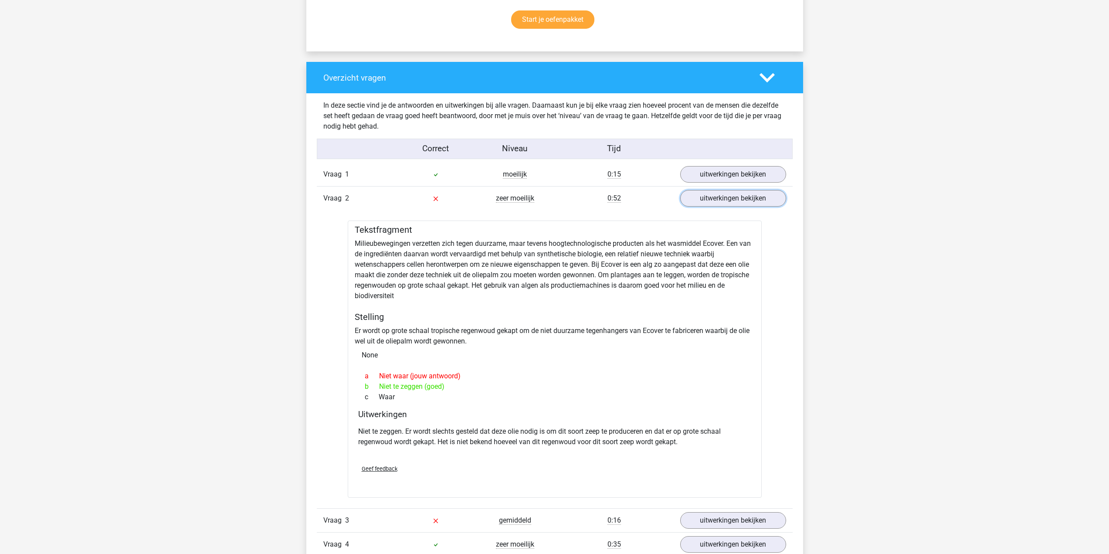
scroll to position [610, 0]
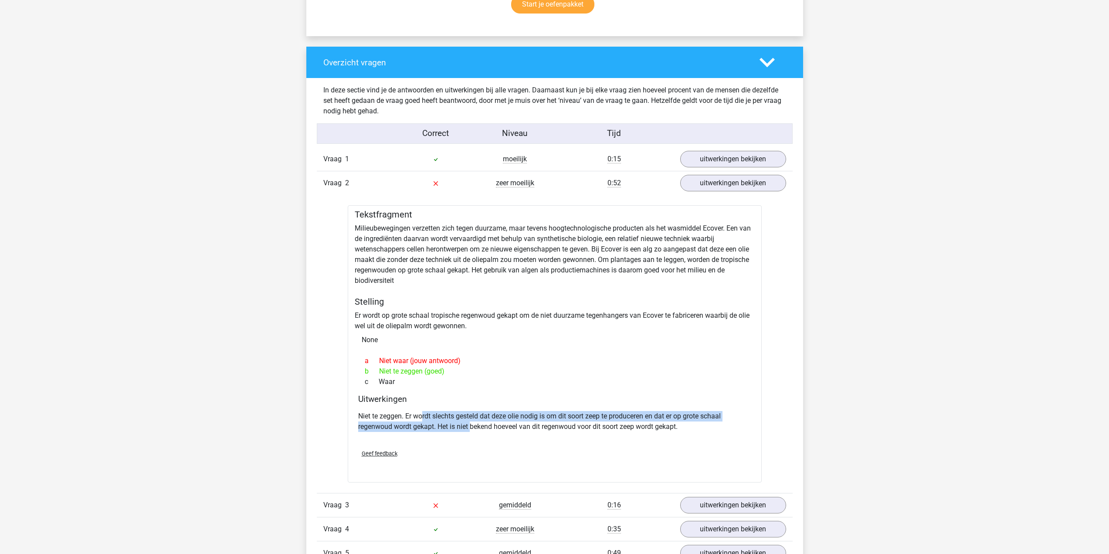
drag, startPoint x: 424, startPoint y: 417, endPoint x: 471, endPoint y: 432, distance: 49.3
click at [471, 432] on div "Niet te zeggen. Er wordt slechts gesteld dat deze olie nodig is om dit soort ze…" at bounding box center [554, 424] width 393 height 35
click at [488, 426] on p "Niet te zeggen. Er wordt slechts gesteld dat deze olie nodig is om dit soort ze…" at bounding box center [554, 421] width 393 height 21
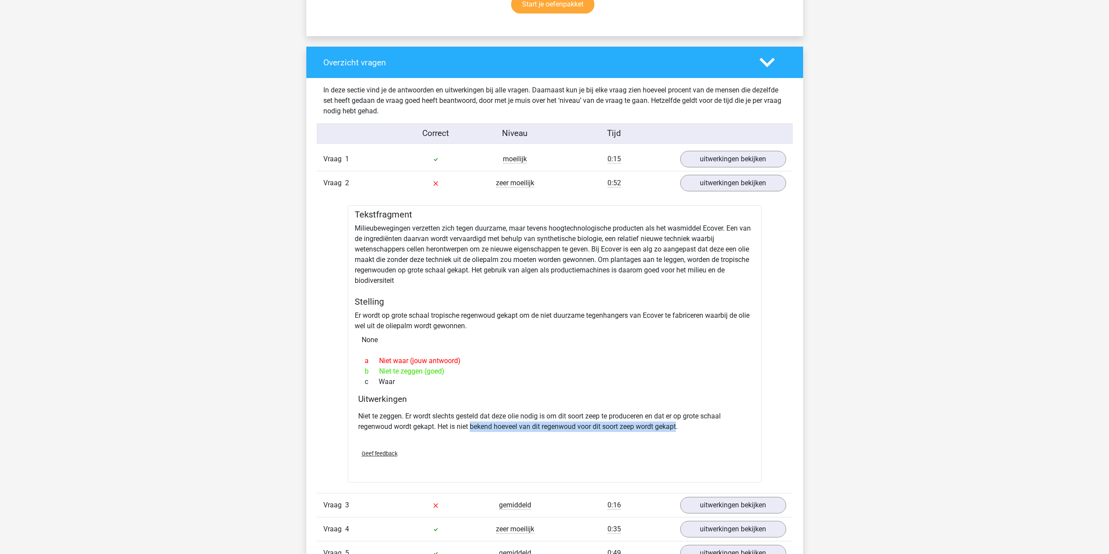
drag, startPoint x: 488, startPoint y: 426, endPoint x: 663, endPoint y: 426, distance: 175.6
click at [663, 426] on p "Niet te zeggen. Er wordt slechts gesteld dat deze olie nodig is om dit soort ze…" at bounding box center [554, 421] width 393 height 21
click at [646, 429] on p "Niet te zeggen. Er wordt slechts gesteld dat deze olie nodig is om dit soort ze…" at bounding box center [554, 421] width 393 height 21
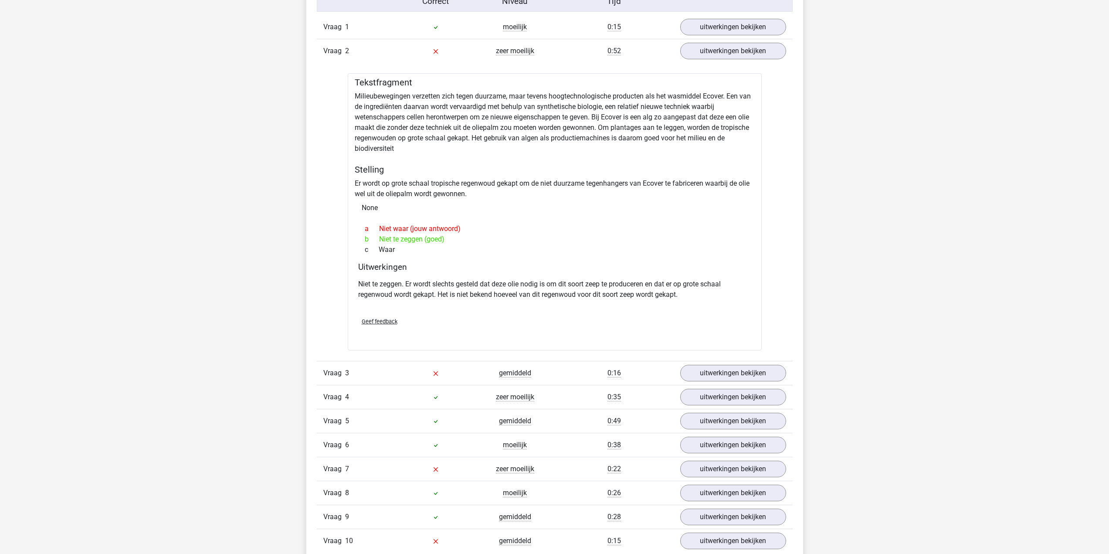
scroll to position [784, 0]
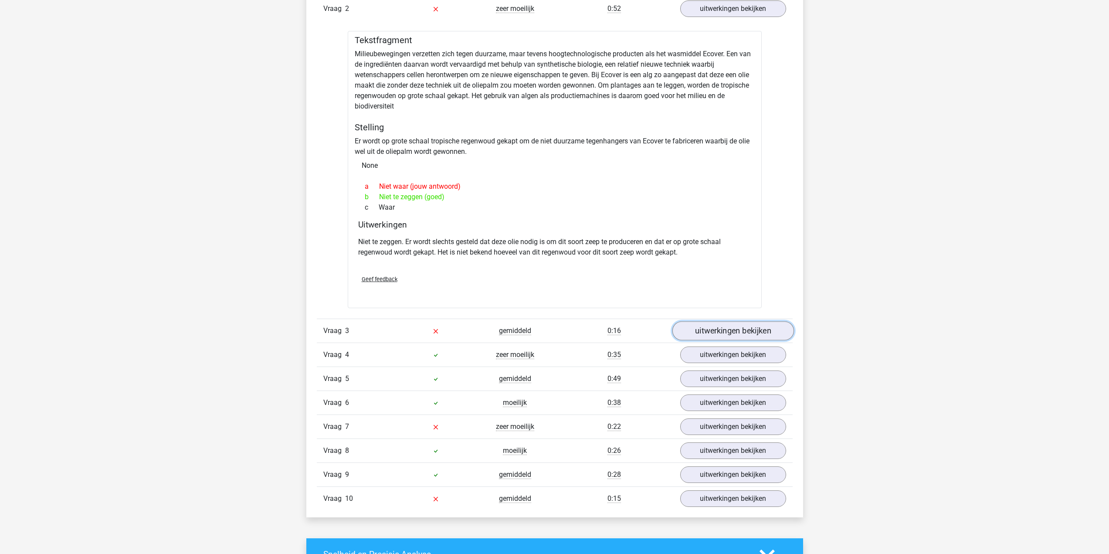
click at [715, 332] on link "uitwerkingen bekijken" at bounding box center [733, 330] width 122 height 19
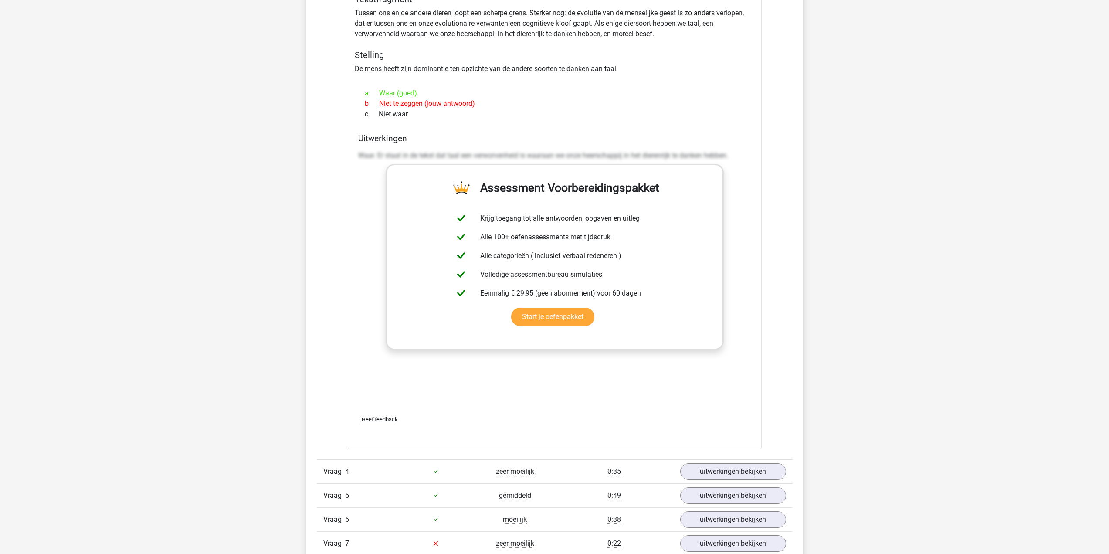
scroll to position [1045, 0]
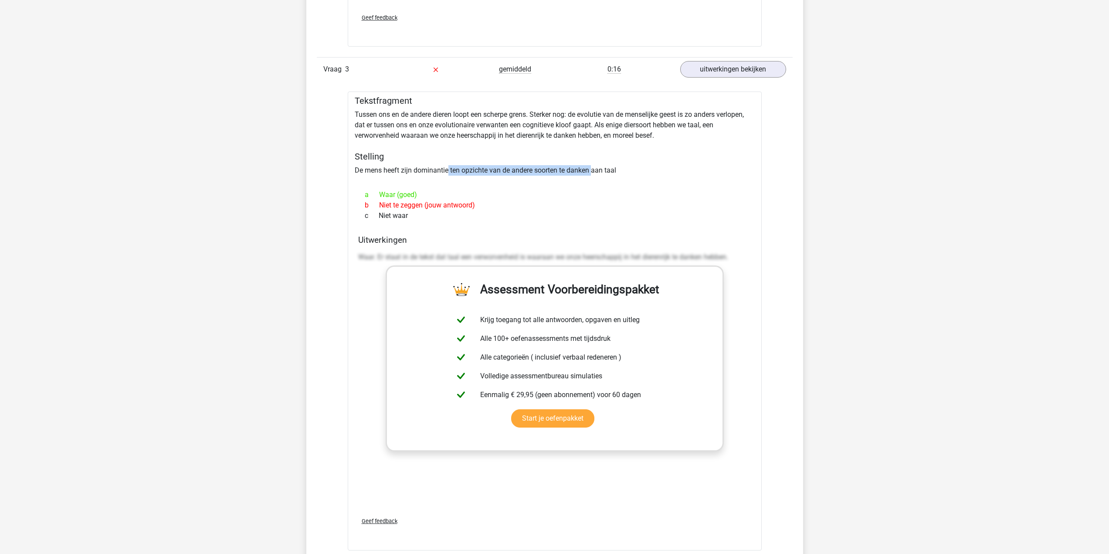
drag, startPoint x: 467, startPoint y: 167, endPoint x: 594, endPoint y: 171, distance: 126.8
click at [594, 171] on div "Tekstfragment Tussen ons en de andere dieren loopt een scherpe grens. Sterker n…" at bounding box center [555, 320] width 414 height 458
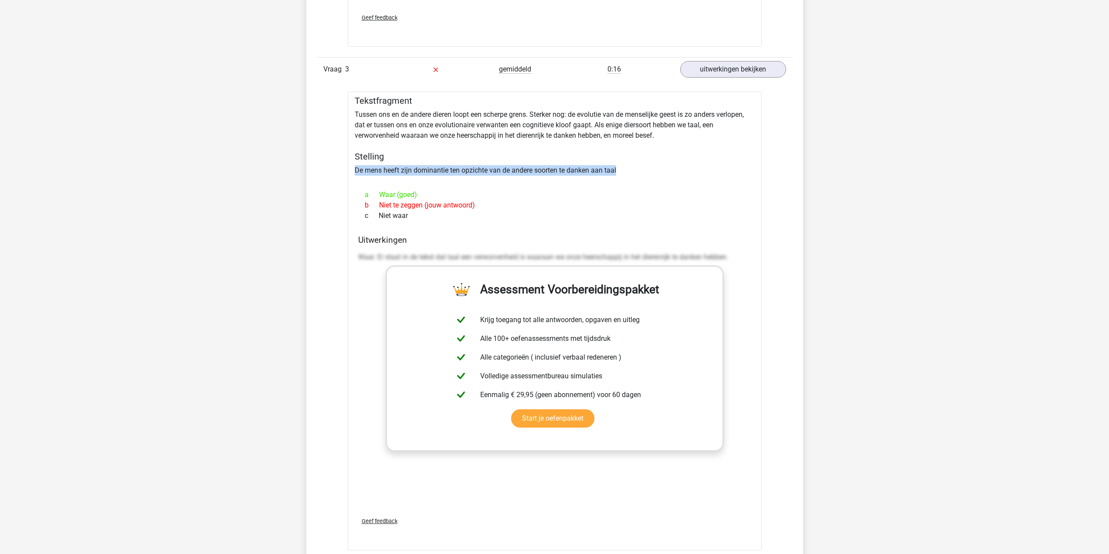
click at [592, 174] on div "Tekstfragment Tussen ons en de andere dieren loopt een scherpe grens. Sterker n…" at bounding box center [555, 320] width 414 height 458
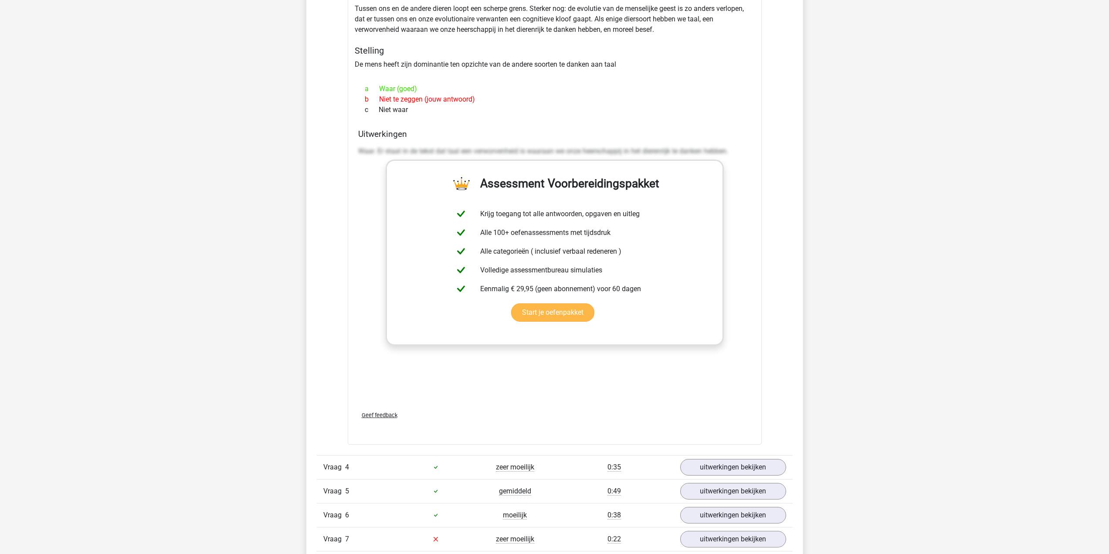
scroll to position [1307, 0]
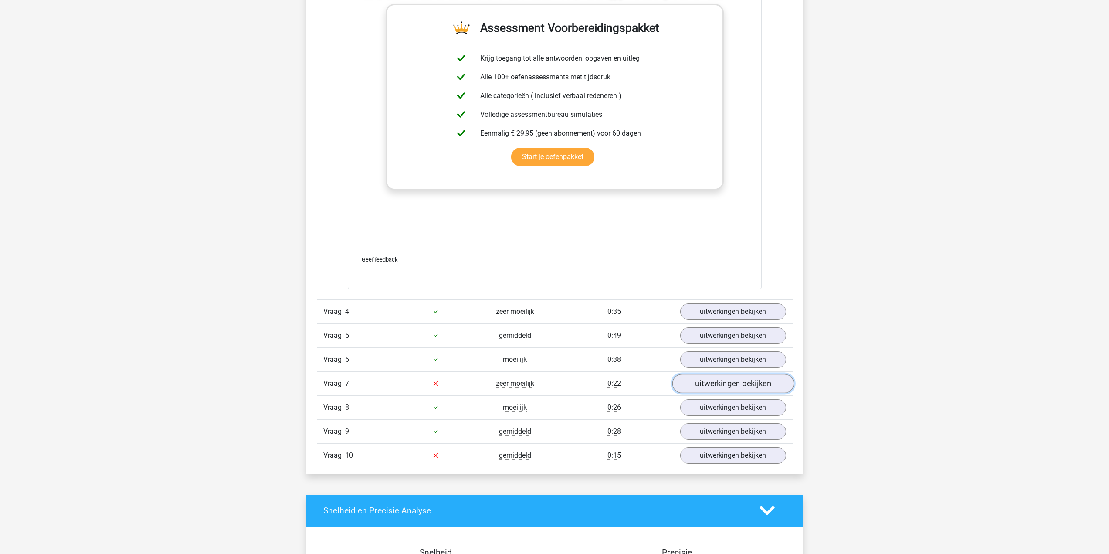
click at [730, 388] on link "uitwerkingen bekijken" at bounding box center [733, 383] width 122 height 19
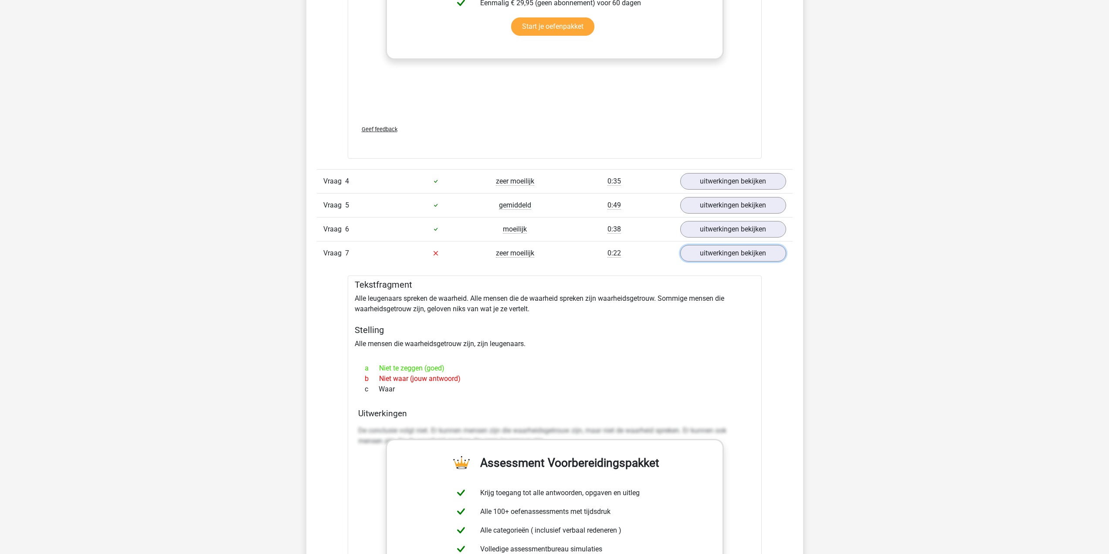
scroll to position [1438, 0]
click at [707, 257] on link "uitwerkingen bekijken" at bounding box center [733, 252] width 122 height 19
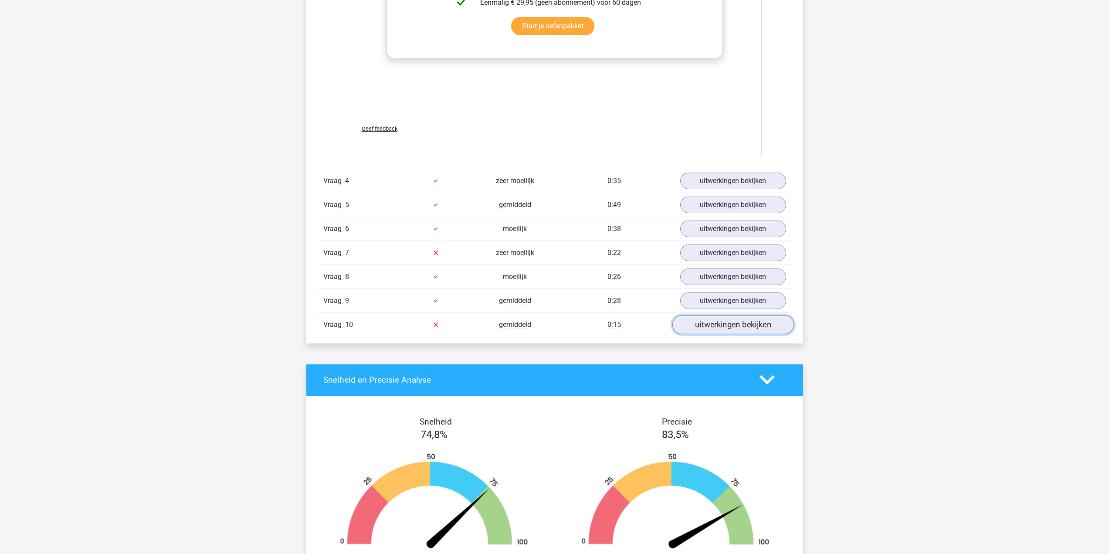
click at [714, 331] on link "uitwerkingen bekijken" at bounding box center [733, 324] width 122 height 19
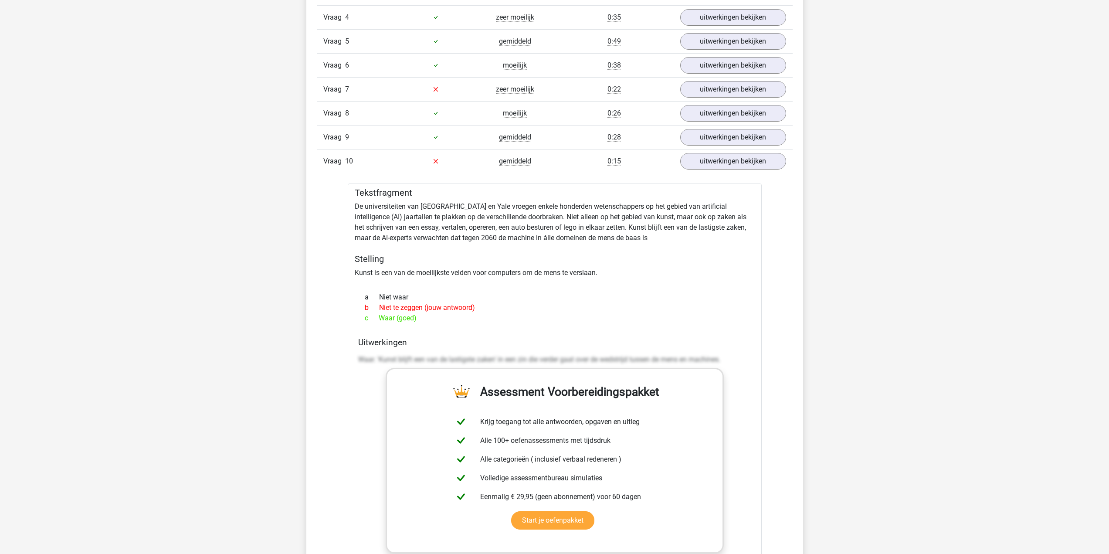
scroll to position [1525, 0]
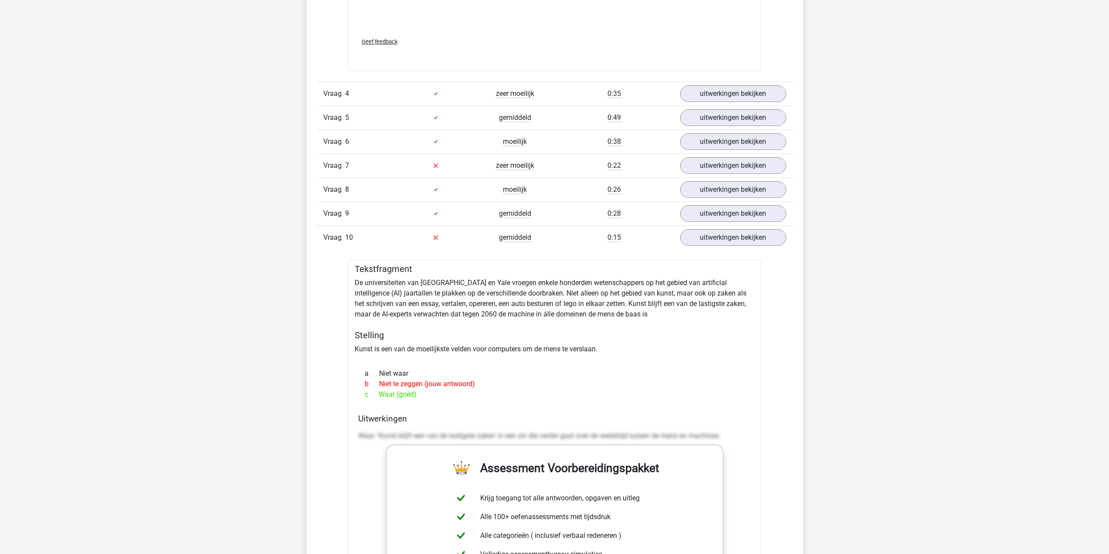
click at [726, 247] on div "Vraag 10 gemiddeld 0:15 uitwerkingen bekijken" at bounding box center [555, 237] width 476 height 24
click at [729, 234] on link "uitwerkingen bekijken" at bounding box center [733, 237] width 122 height 19
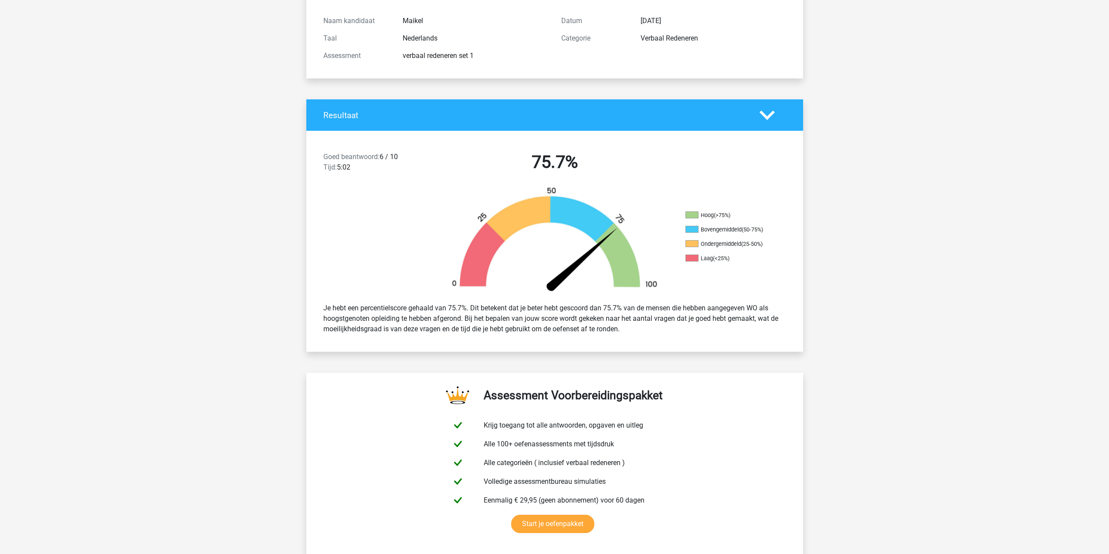
scroll to position [0, 0]
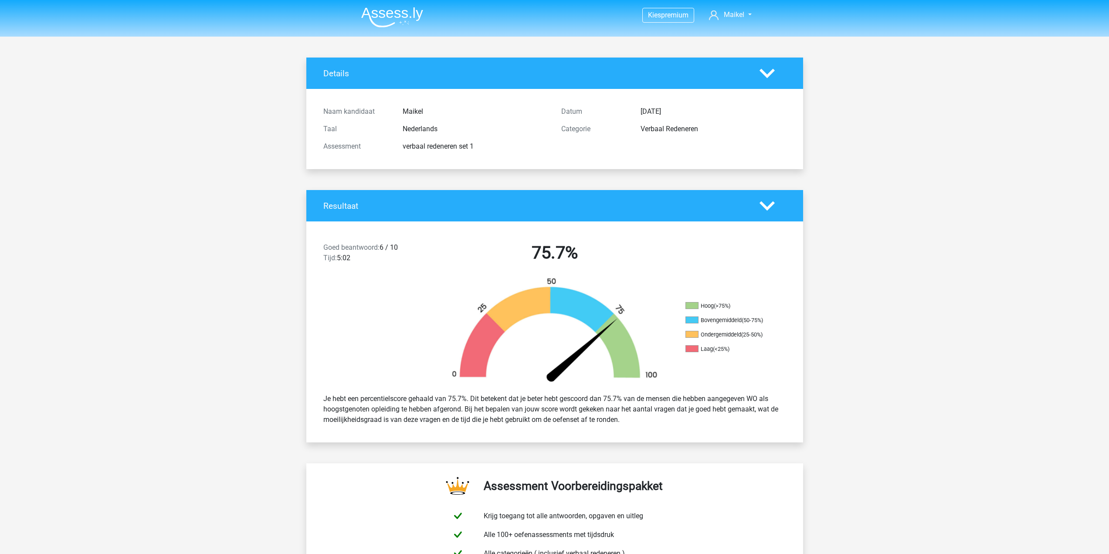
drag, startPoint x: 469, startPoint y: 281, endPoint x: 463, endPoint y: 281, distance: 6.5
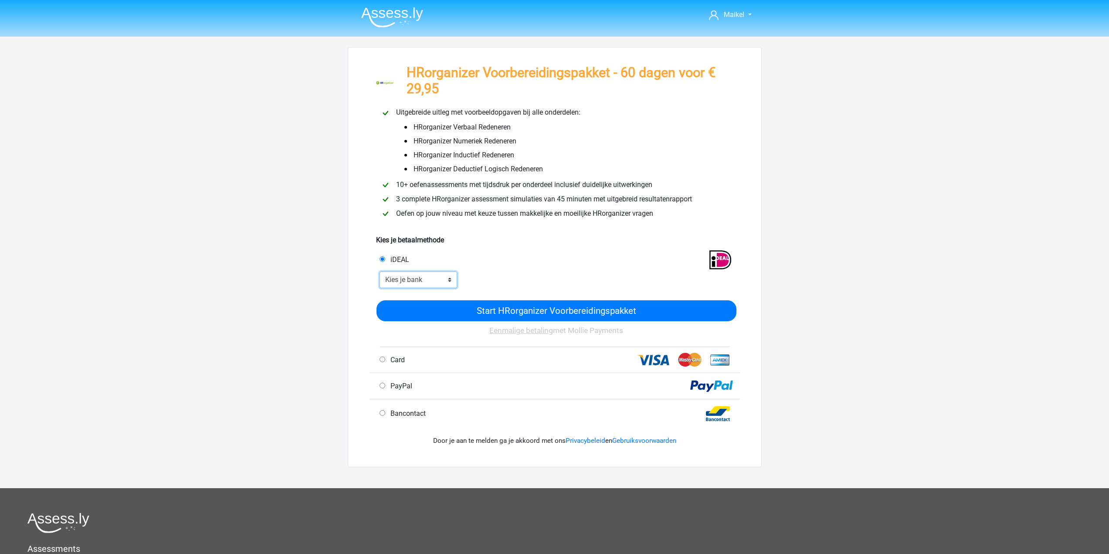
click at [436, 277] on select "Kies je bank ABN AMRO ING Rabobank ASN Bank bunq Knab N26 NN Regiobank Revolut …" at bounding box center [418, 279] width 78 height 17
select select "ideal_ABNANL2A"
click at [379, 271] on select "Kies je bank ABN AMRO ING Rabobank ASN Bank bunq Knab N26 NN Regiobank Revolut …" at bounding box center [418, 279] width 78 height 17
click at [512, 277] on div at bounding box center [599, 279] width 273 height 17
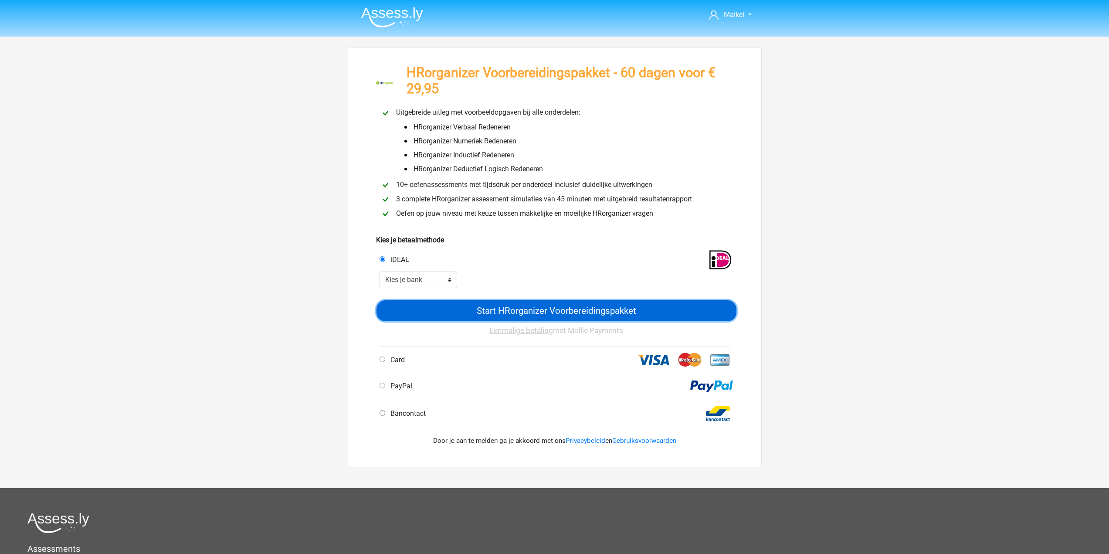
click at [517, 309] on input "Start HRorganizer Voorbereidingspakket" at bounding box center [556, 310] width 360 height 21
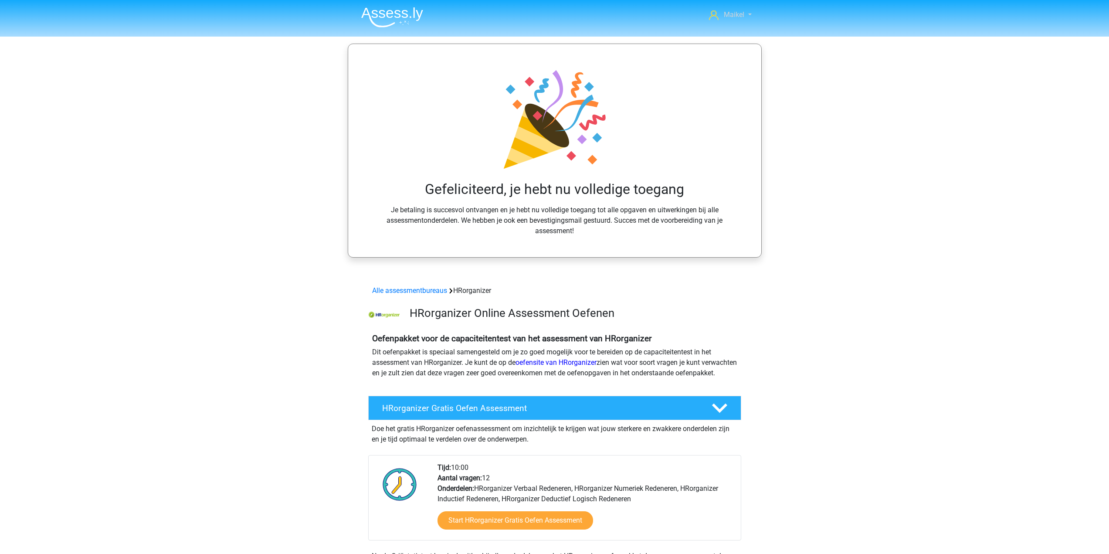
click at [740, 18] on span "Maikel" at bounding box center [734, 14] width 20 height 8
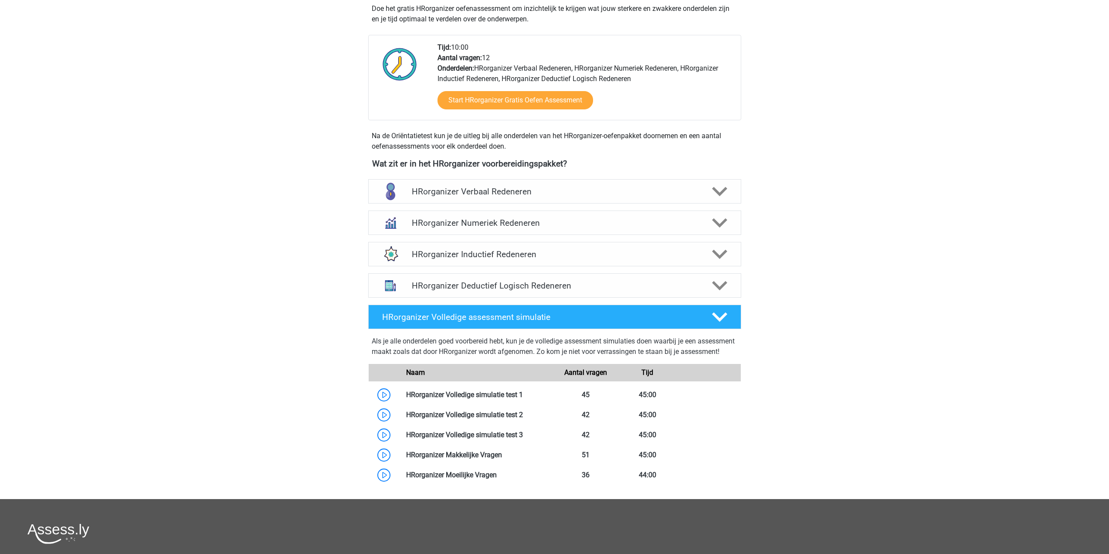
scroll to position [436, 0]
